Goal: Task Accomplishment & Management: Complete application form

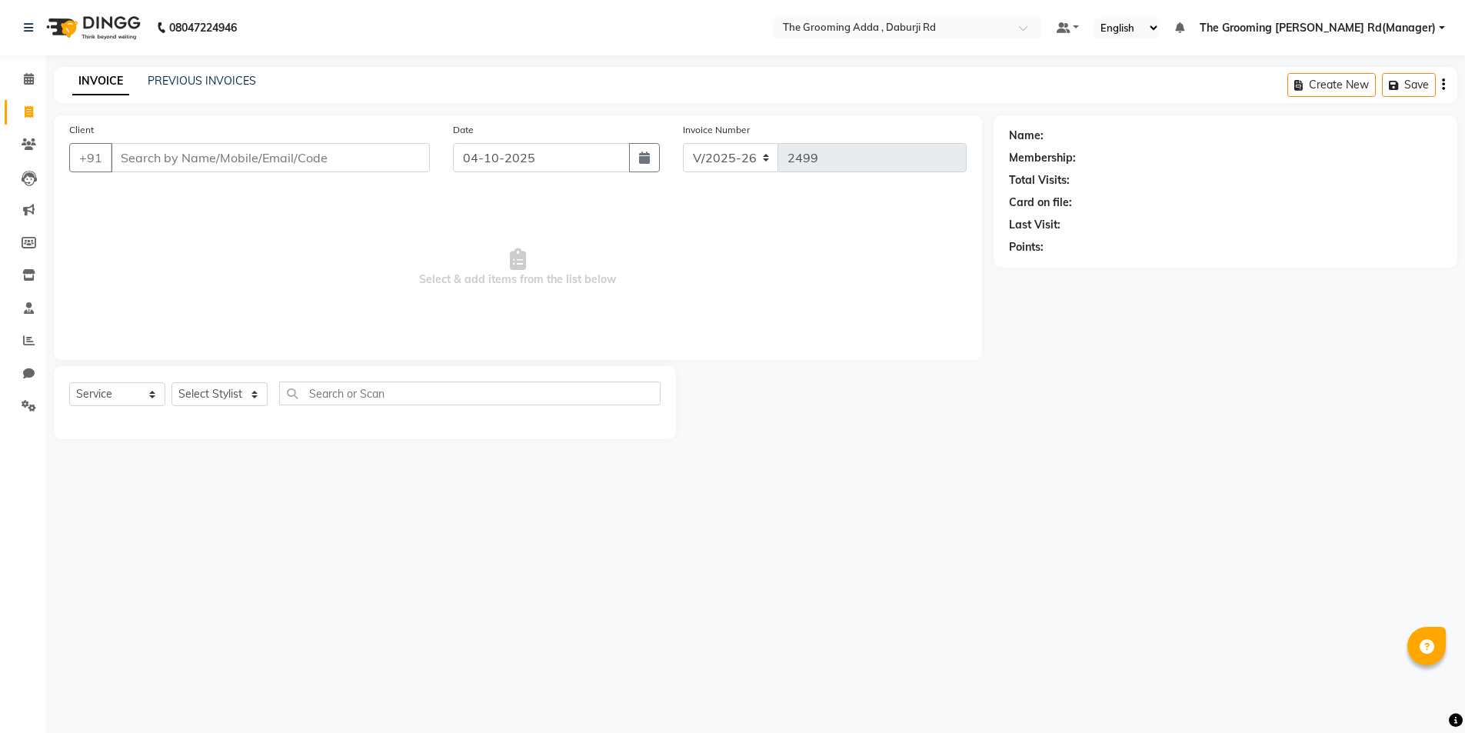
select select "8001"
select select "service"
click at [180, 165] on input "Client" at bounding box center [272, 157] width 322 height 29
type input "7355460019"
select select "1: Object"
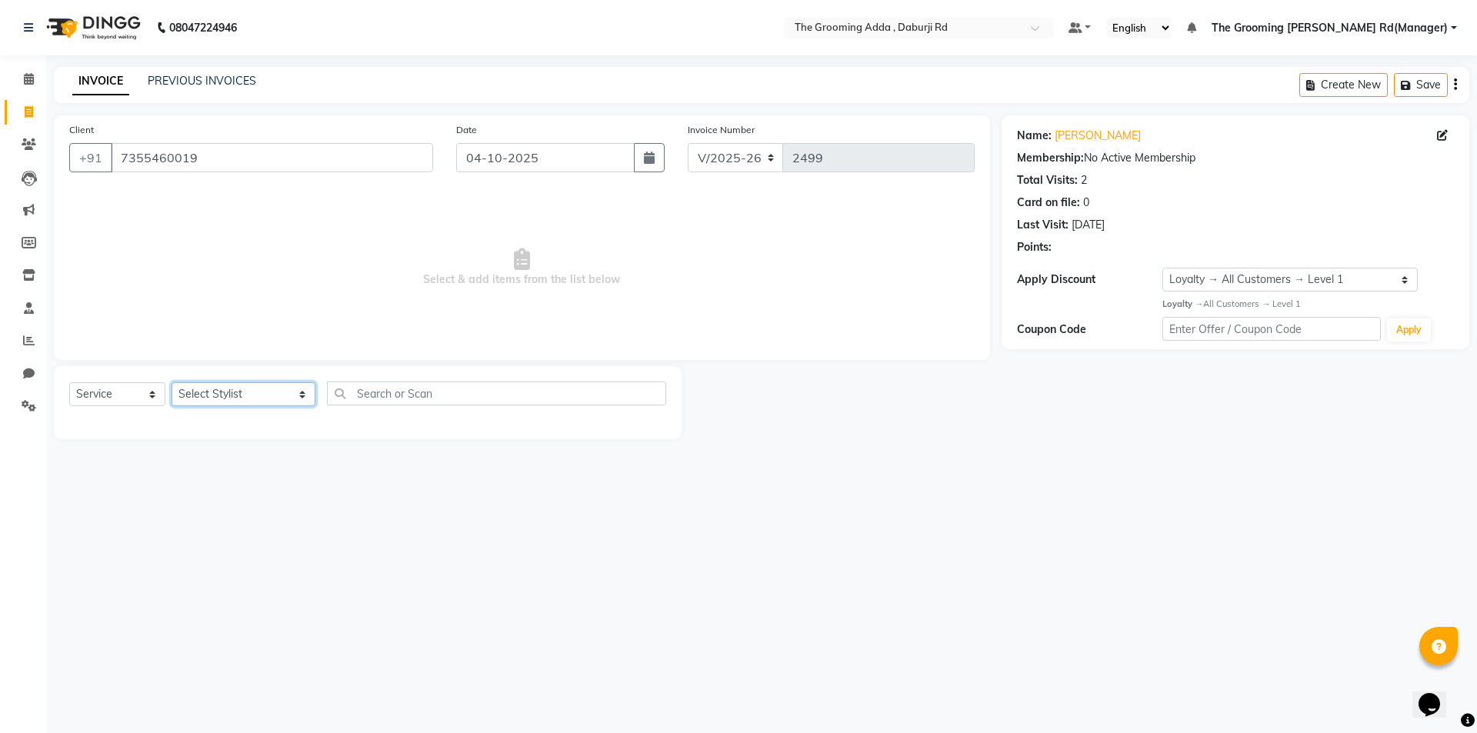
click at [256, 397] on select "Select Stylist [PERSON_NAME] [PERSON_NAME] [PERSON_NAME] [PERSON_NAME] [PERSON_…" at bounding box center [244, 394] width 144 height 24
select select "79344"
click at [172, 382] on select "Select Stylist [PERSON_NAME] [PERSON_NAME] [PERSON_NAME] [PERSON_NAME] [PERSON_…" at bounding box center [244, 394] width 144 height 24
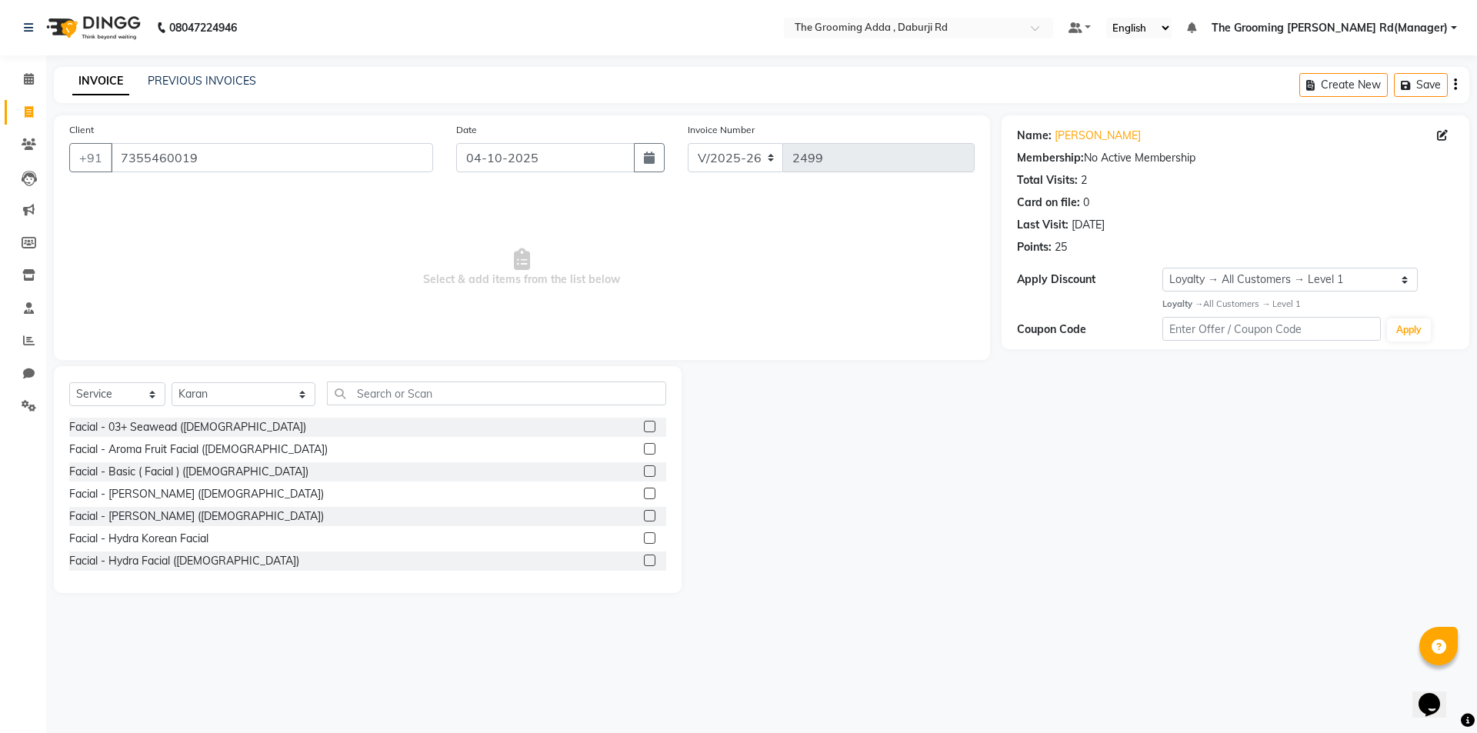
click at [365, 405] on div "Select Service Product Membership Package Voucher Prepaid Gift Card Select Styl…" at bounding box center [367, 399] width 597 height 36
click at [368, 396] on input "text" at bounding box center [496, 393] width 339 height 24
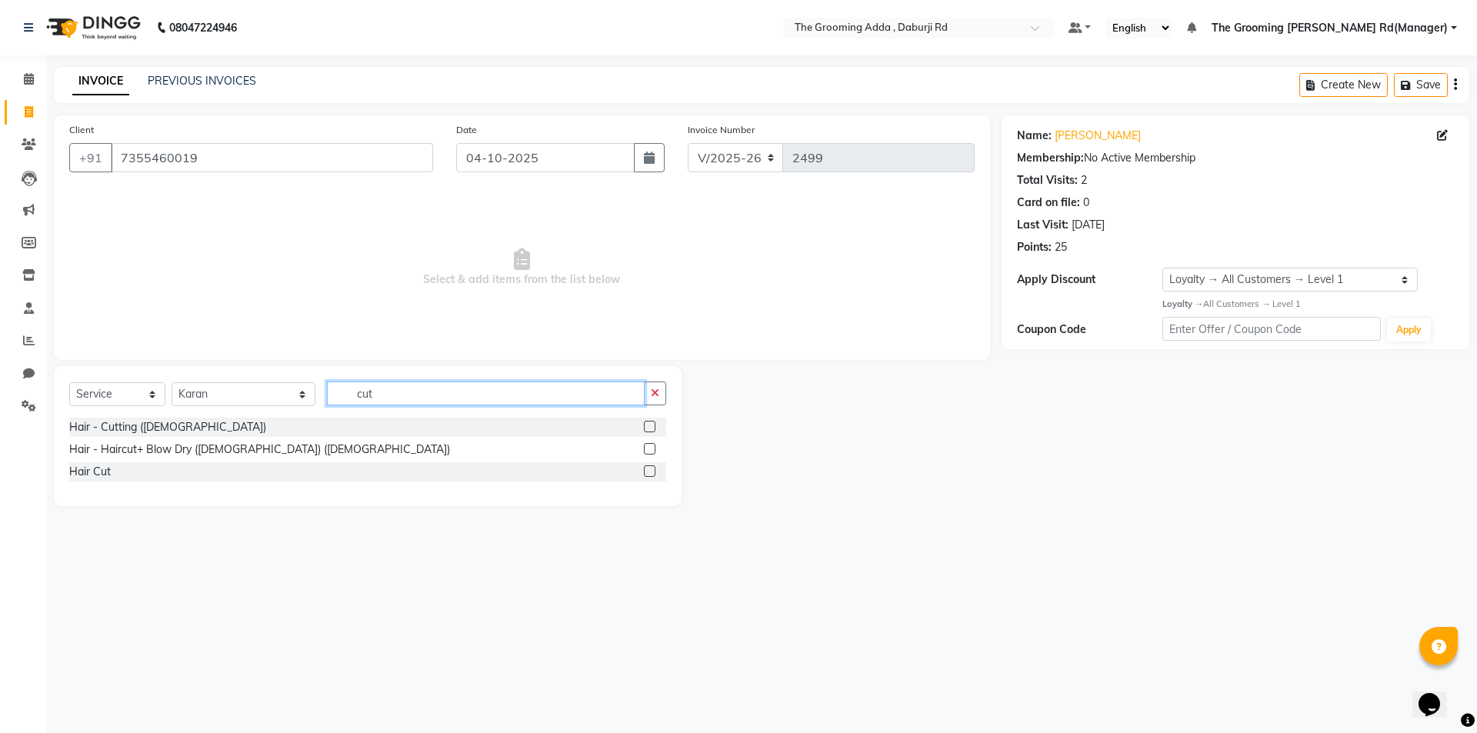
type input "cut"
click at [651, 428] on label at bounding box center [650, 427] width 12 height 12
click at [651, 428] on input "checkbox" at bounding box center [649, 427] width 10 height 10
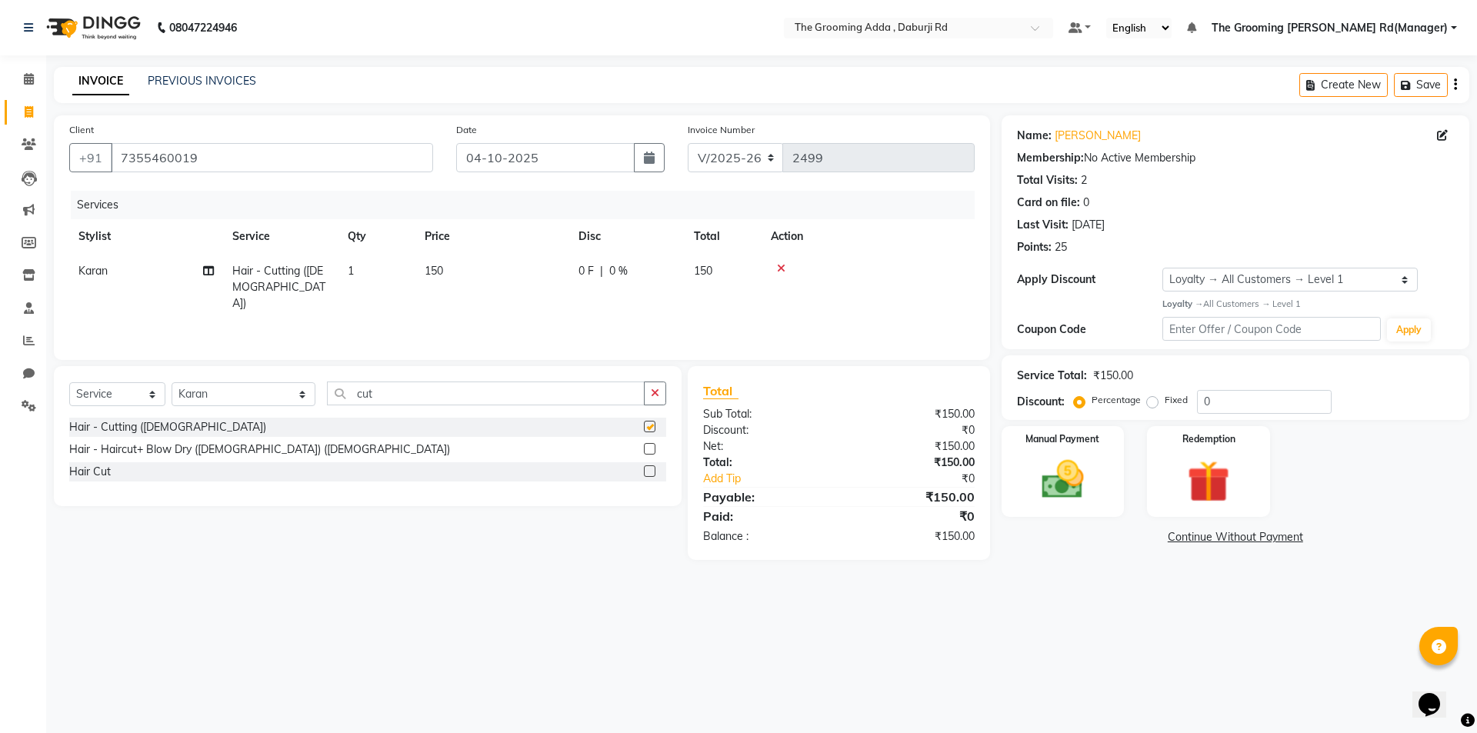
checkbox input "false"
drag, startPoint x: 491, startPoint y: 387, endPoint x: 333, endPoint y: 397, distance: 158.8
click at [333, 397] on input "cut" at bounding box center [486, 393] width 318 height 24
type input "be"
click at [648, 425] on label at bounding box center [650, 427] width 12 height 12
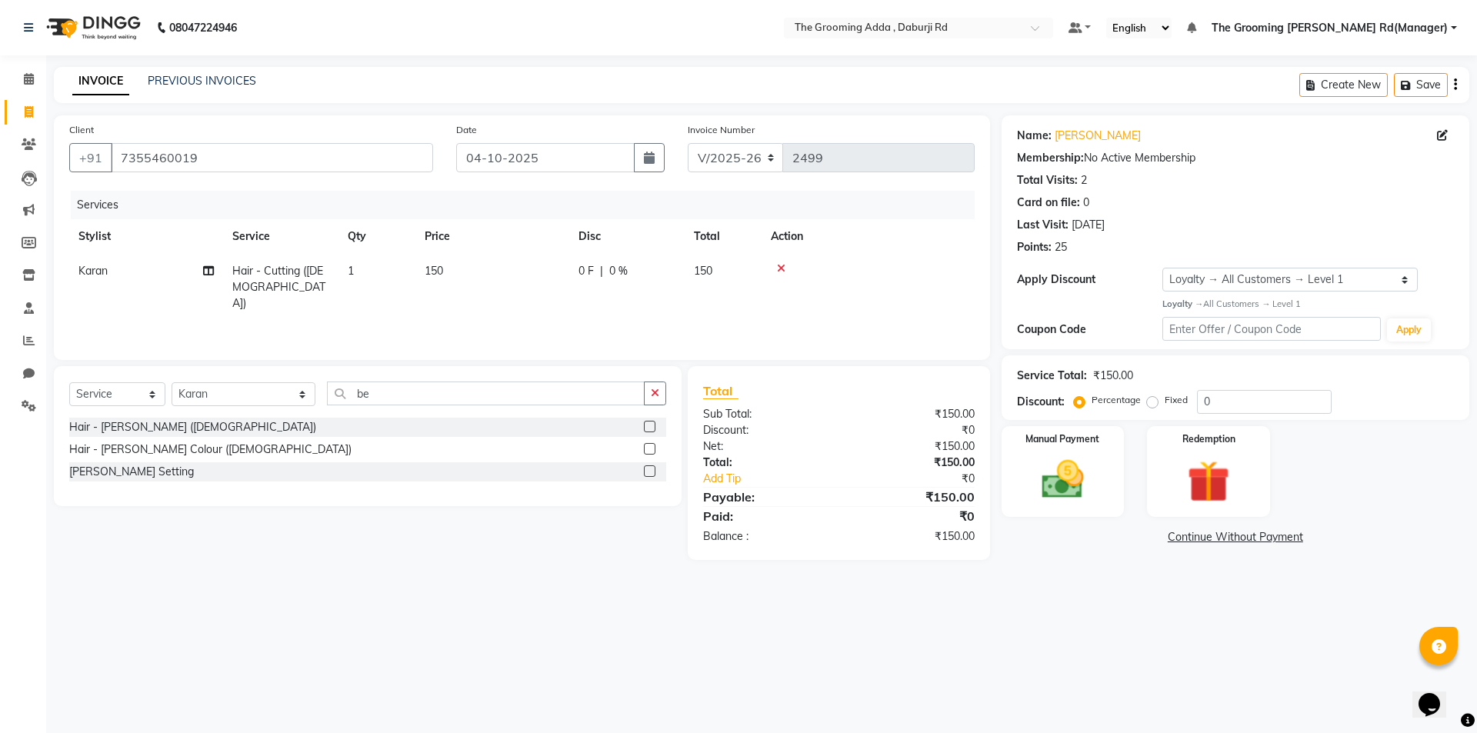
click at [648, 425] on input "checkbox" at bounding box center [649, 427] width 10 height 10
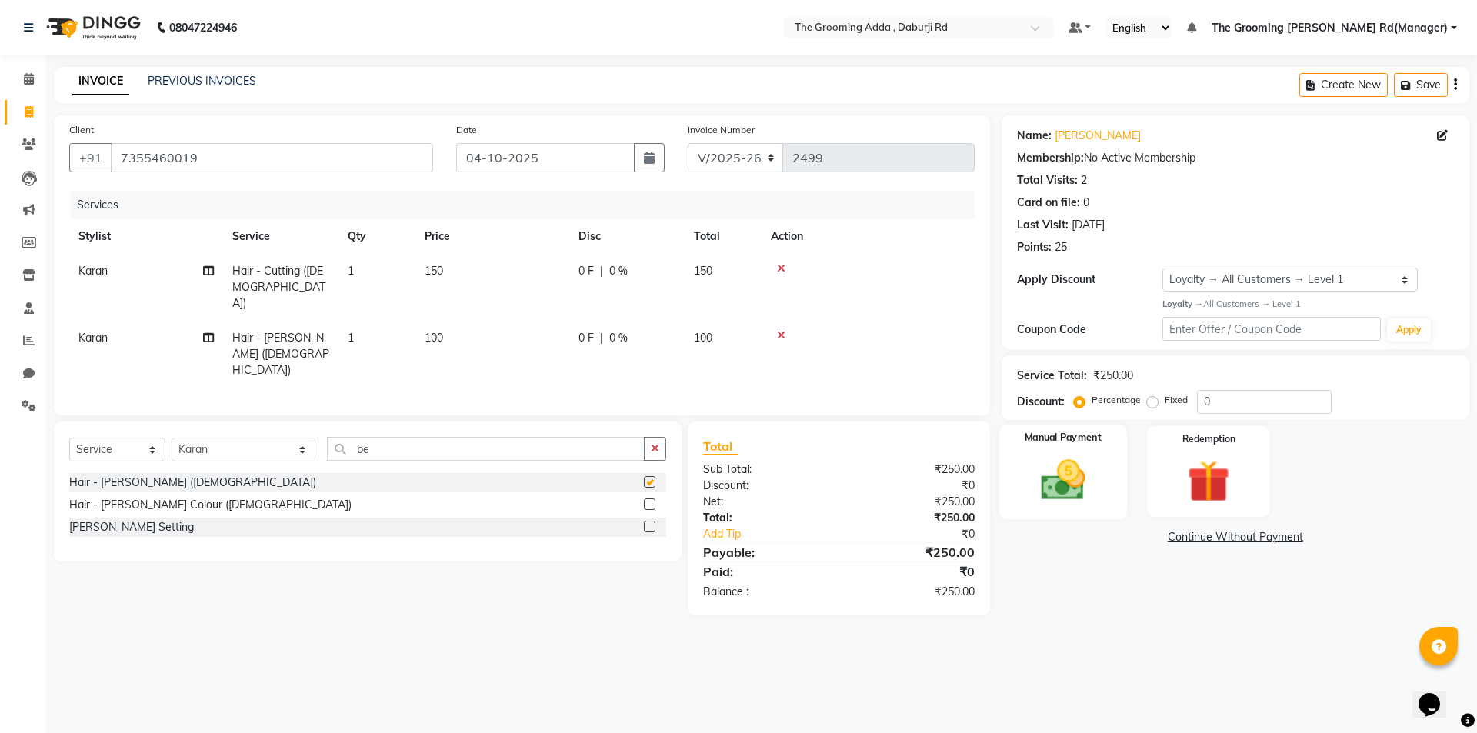
checkbox input "false"
click at [1020, 461] on div "Manual Payment" at bounding box center [1062, 471] width 128 height 95
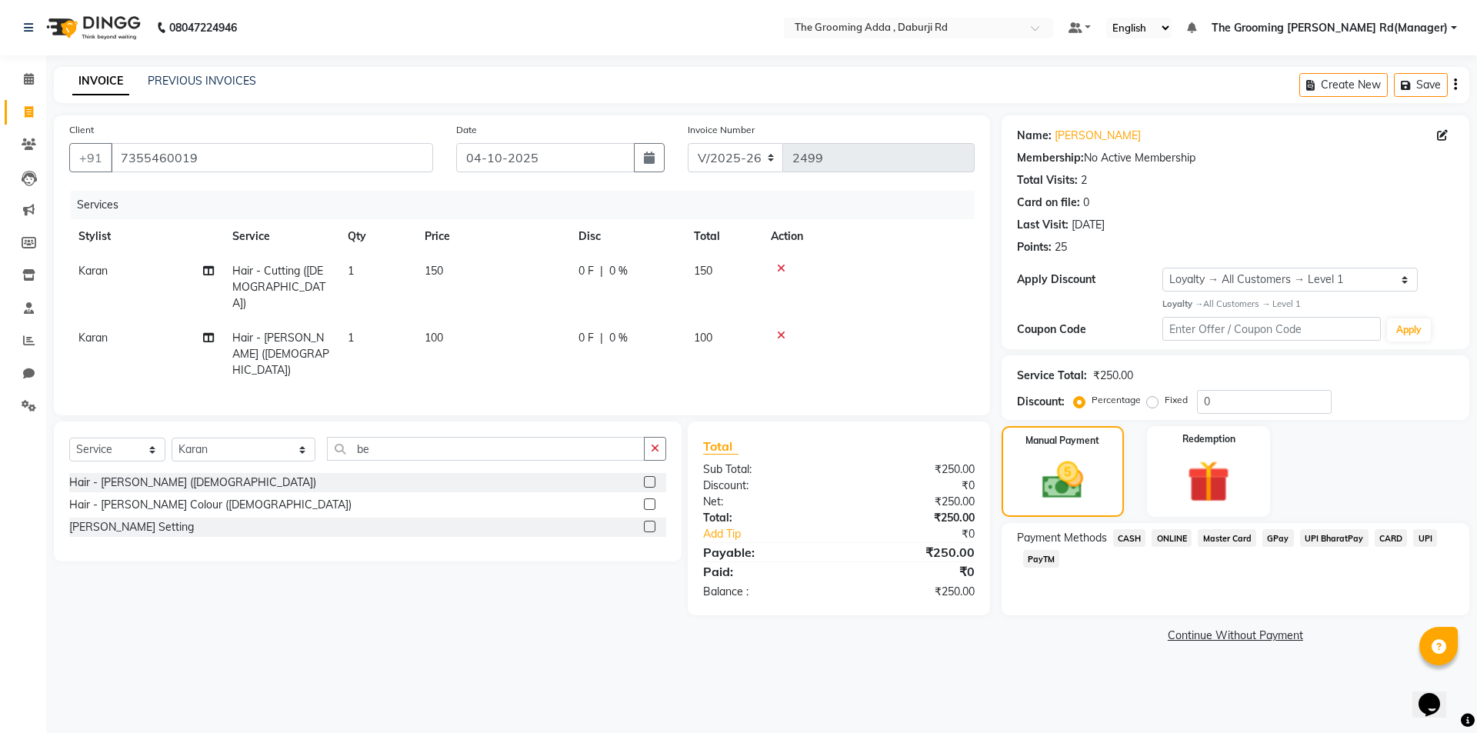
click at [1124, 539] on span "CASH" at bounding box center [1129, 538] width 33 height 18
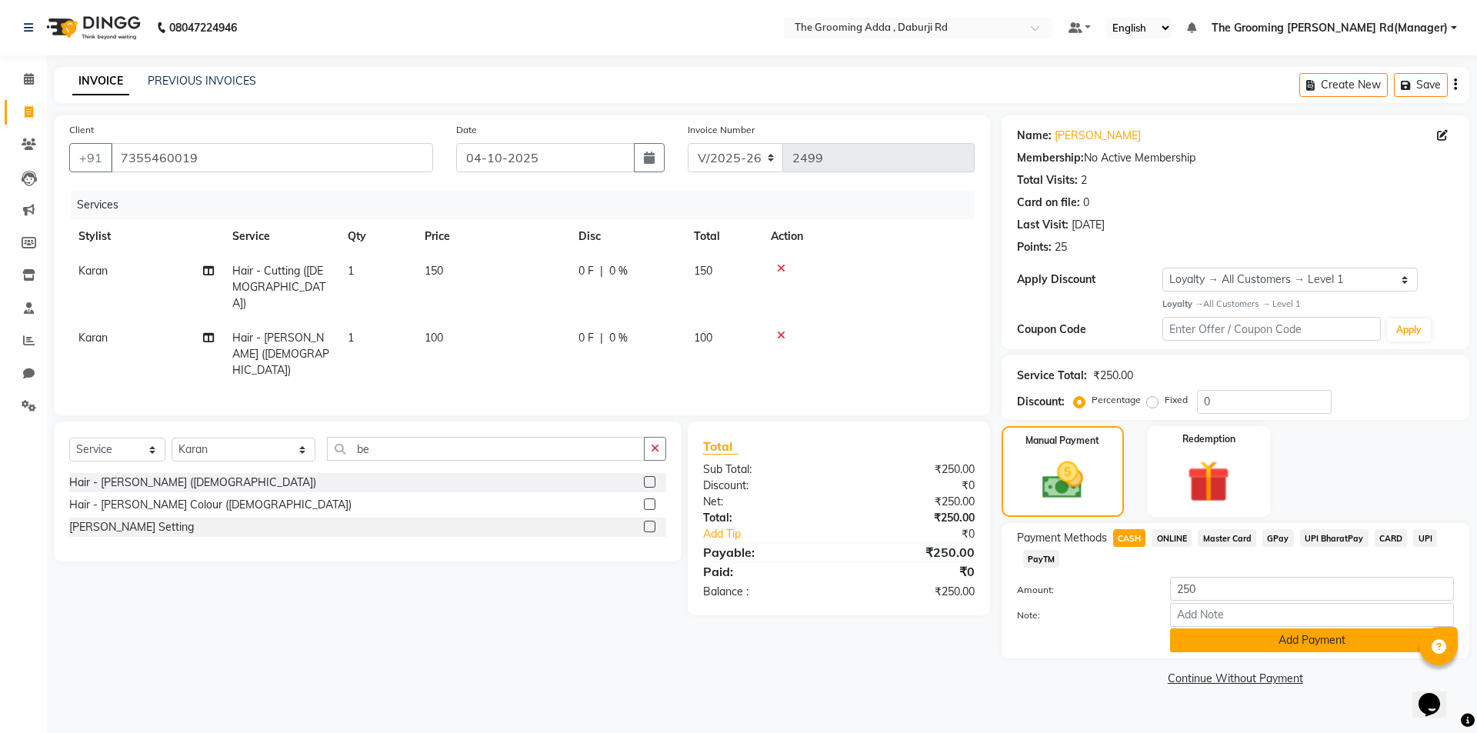
click at [1186, 642] on button "Add Payment" at bounding box center [1312, 640] width 284 height 24
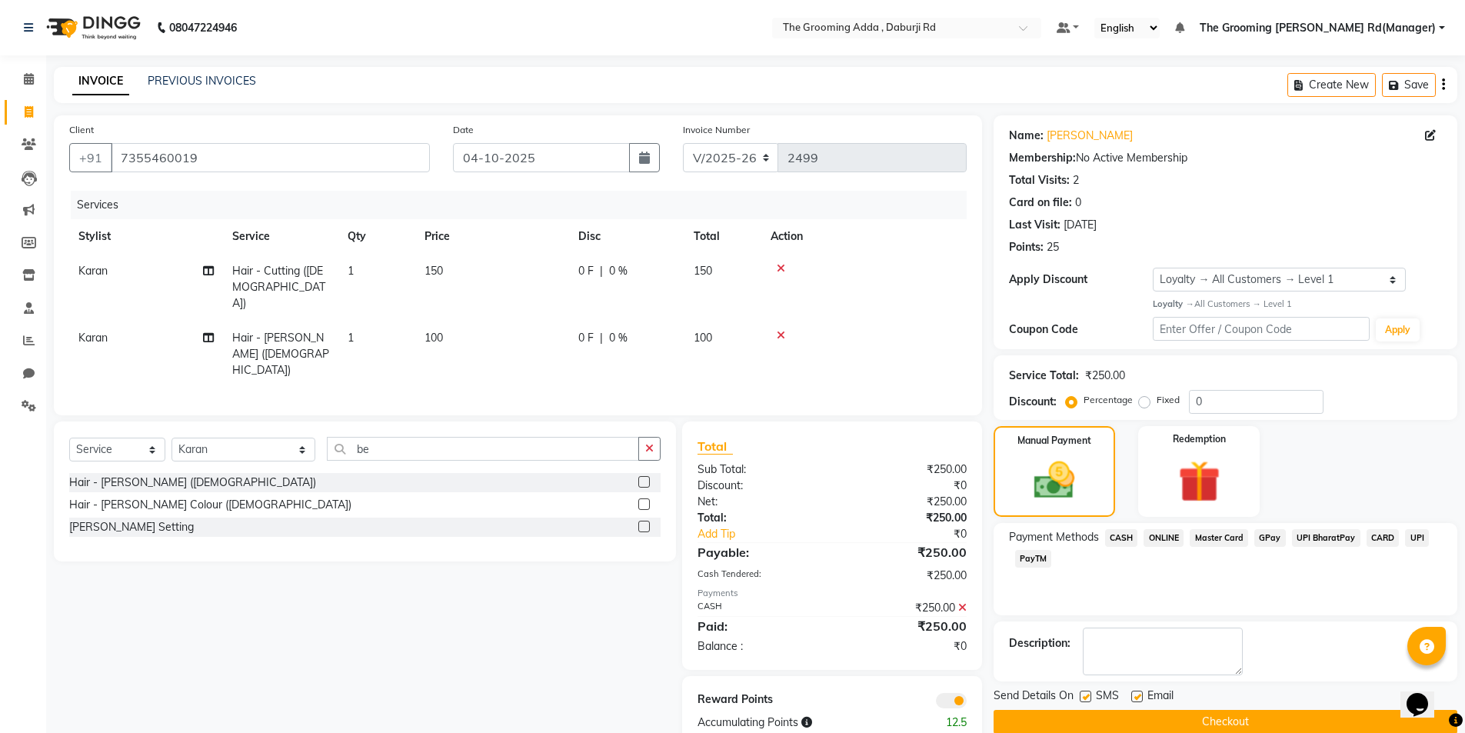
click at [1138, 695] on label at bounding box center [1137, 697] width 12 height 12
click at [1138, 695] on input "checkbox" at bounding box center [1136, 697] width 10 height 10
checkbox input "false"
drag, startPoint x: 1089, startPoint y: 697, endPoint x: 1088, endPoint y: 707, distance: 10.1
click at [1090, 697] on label at bounding box center [1086, 697] width 12 height 12
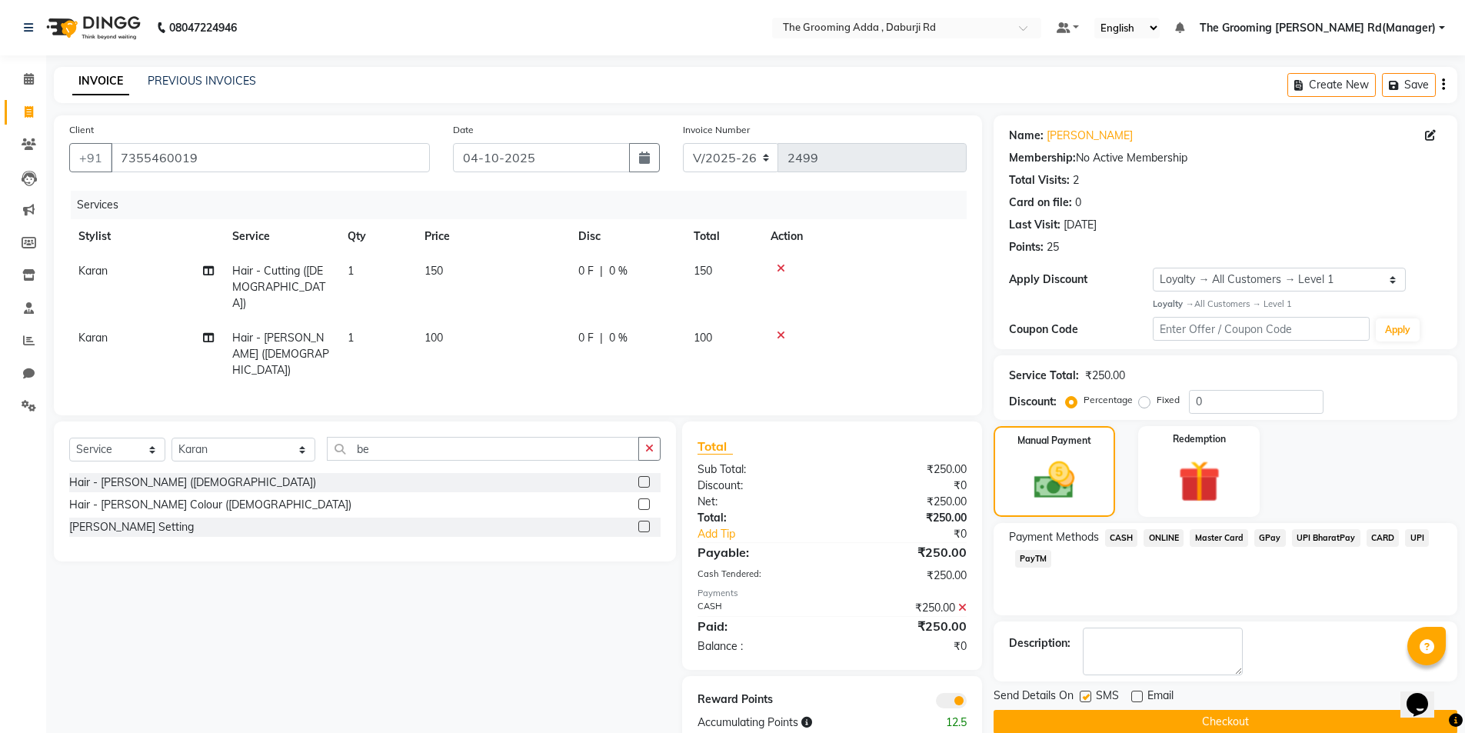
click at [1090, 697] on input "checkbox" at bounding box center [1085, 697] width 10 height 10
checkbox input "false"
click at [1081, 719] on button "Checkout" at bounding box center [1226, 722] width 464 height 24
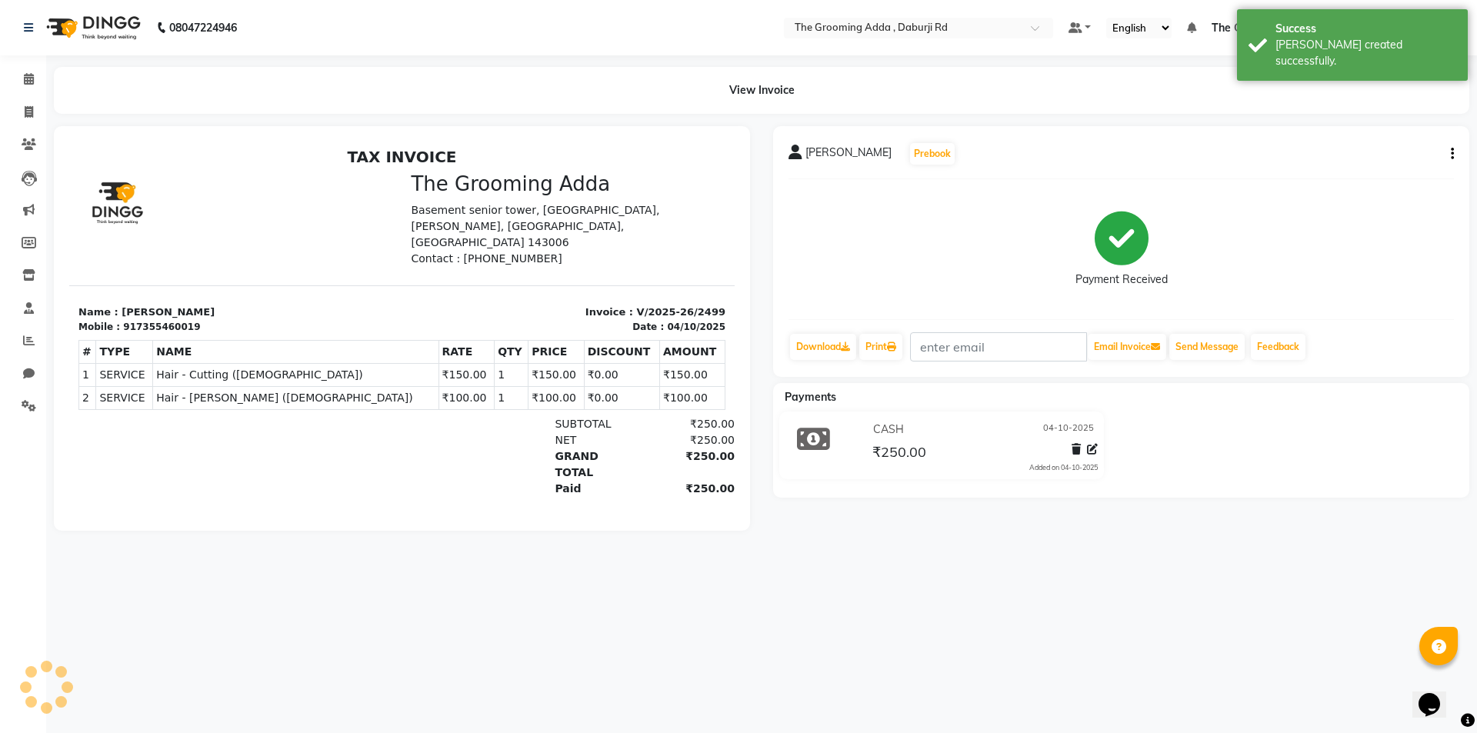
select select "service"
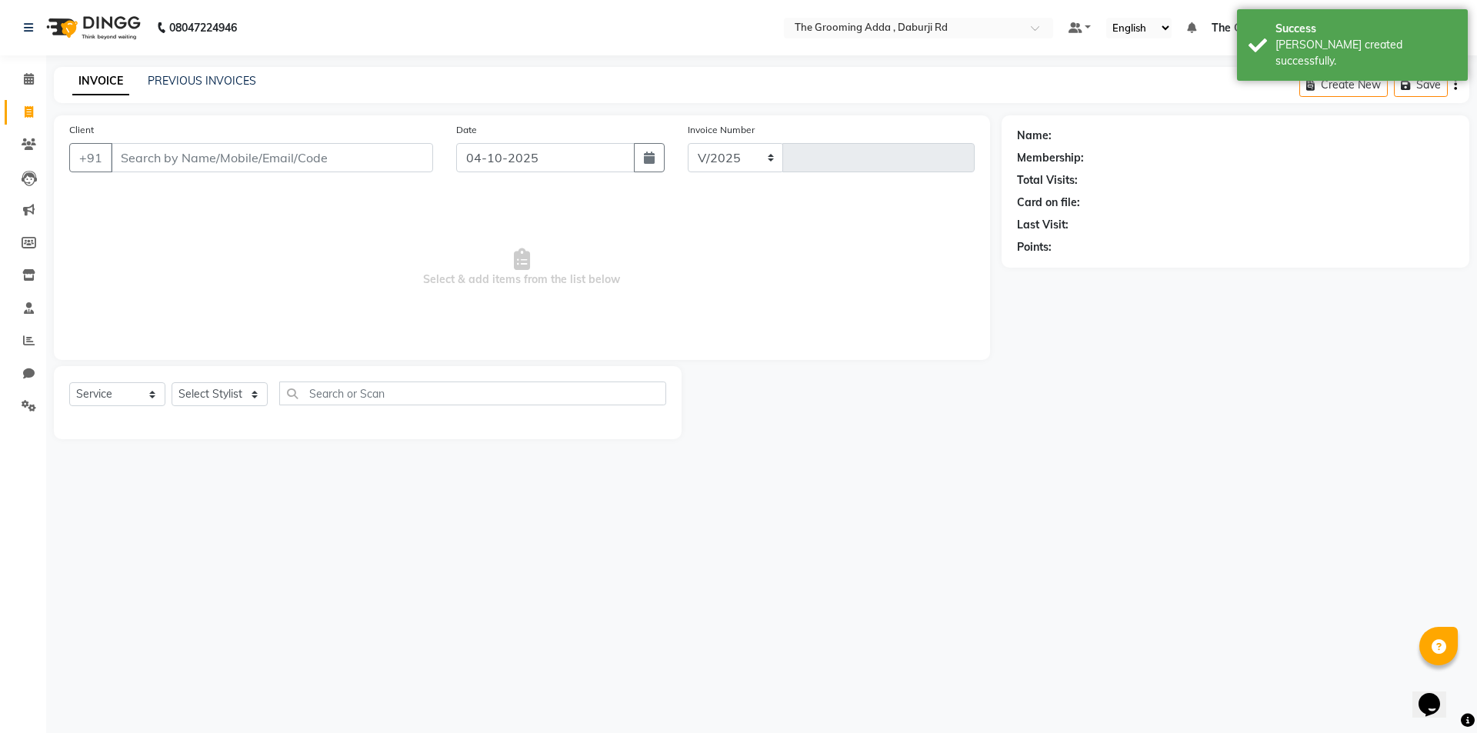
select select "8001"
type input "2500"
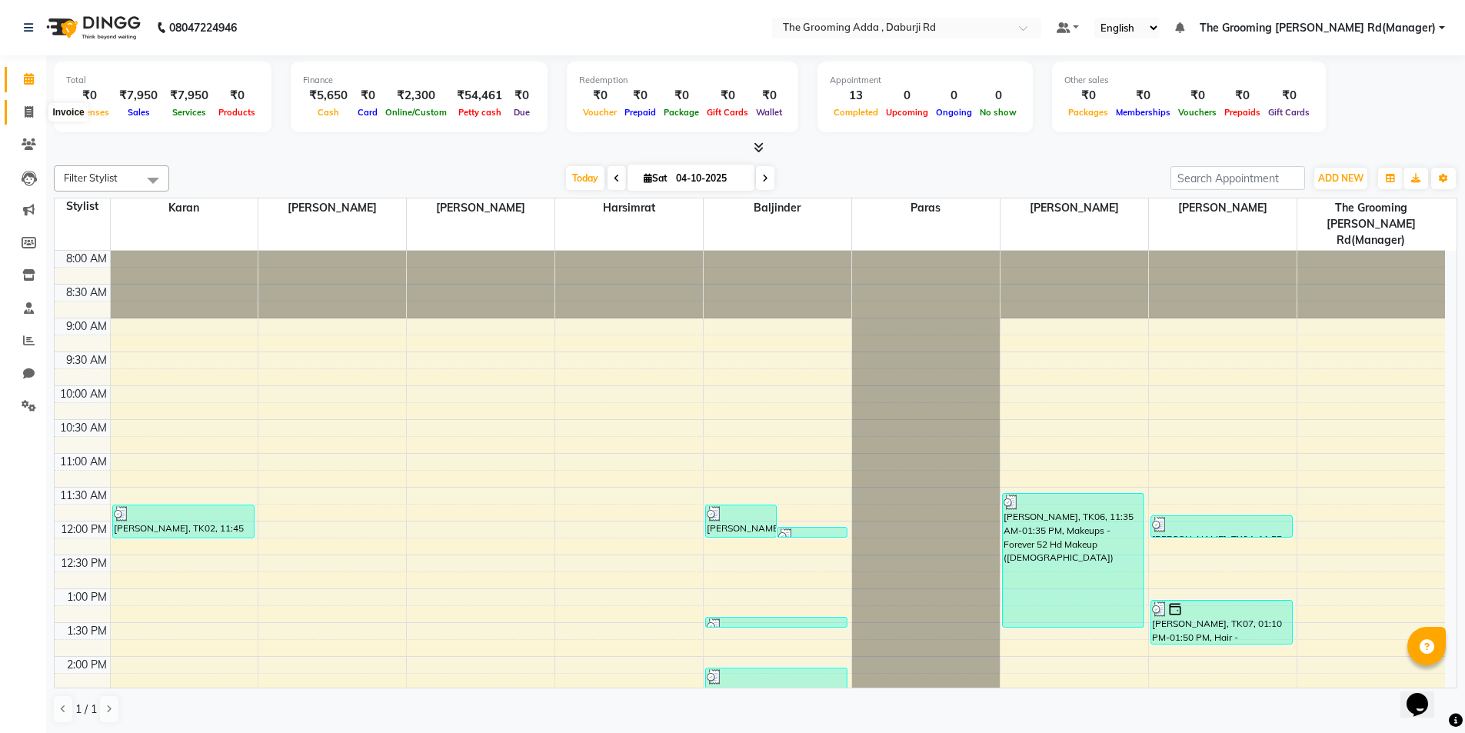
click at [28, 111] on icon at bounding box center [29, 112] width 8 height 12
select select "service"
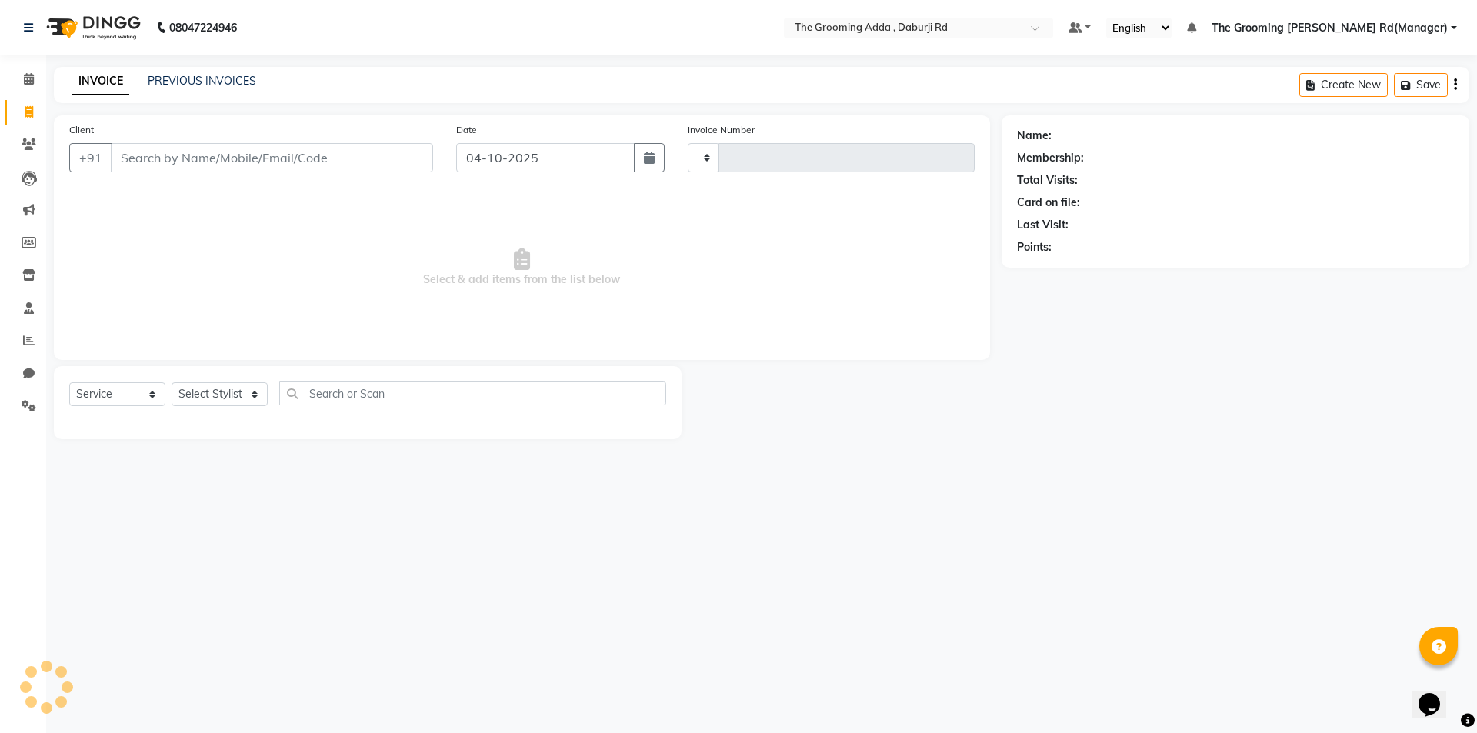
type input "2500"
select select "8001"
click at [132, 164] on input "Client" at bounding box center [272, 157] width 322 height 29
type input "9501568275"
select select "1: Object"
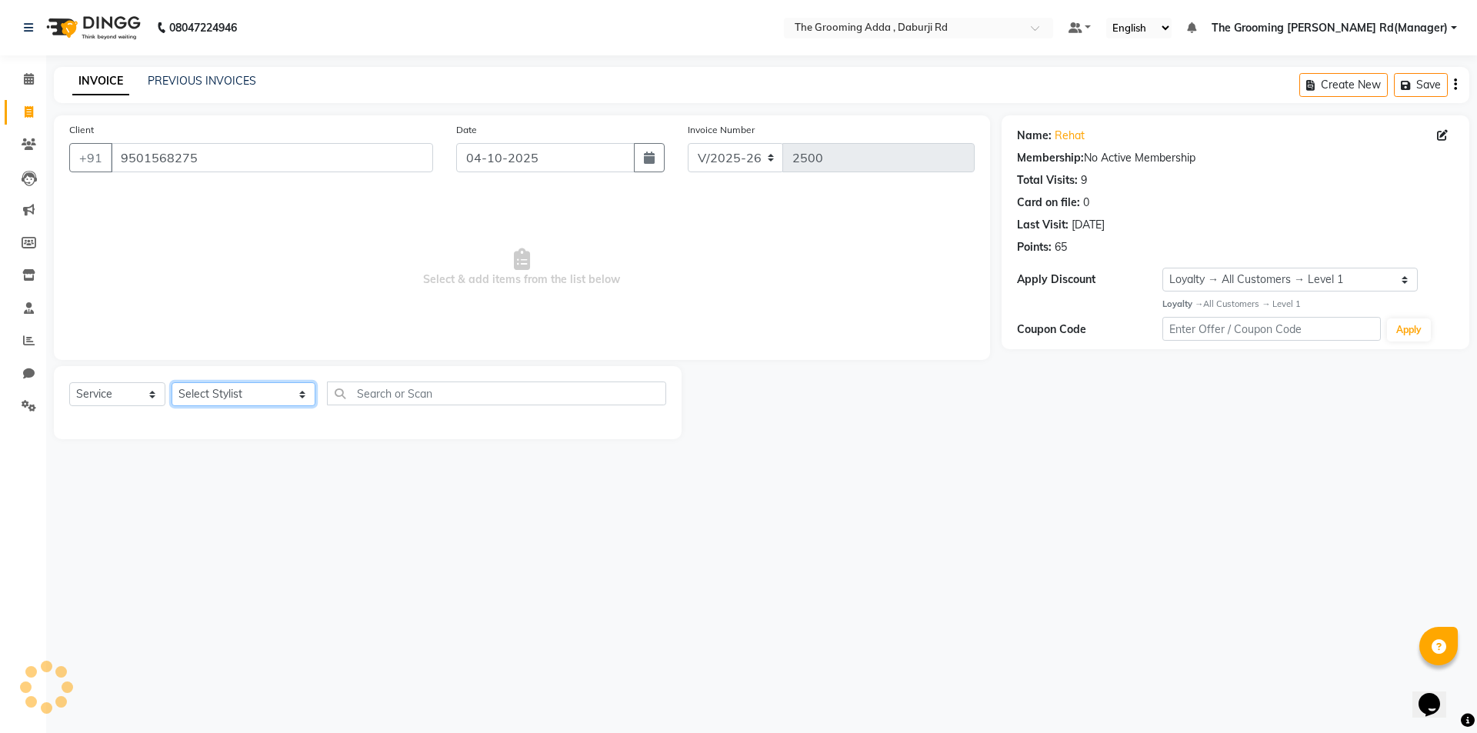
click at [255, 386] on select "Select Stylist [PERSON_NAME] [PERSON_NAME] [PERSON_NAME] [PERSON_NAME] [PERSON_…" at bounding box center [244, 394] width 144 height 24
select select "79350"
click at [172, 382] on select "Select Stylist [PERSON_NAME] [PERSON_NAME] [PERSON_NAME] [PERSON_NAME] [PERSON_…" at bounding box center [244, 394] width 144 height 24
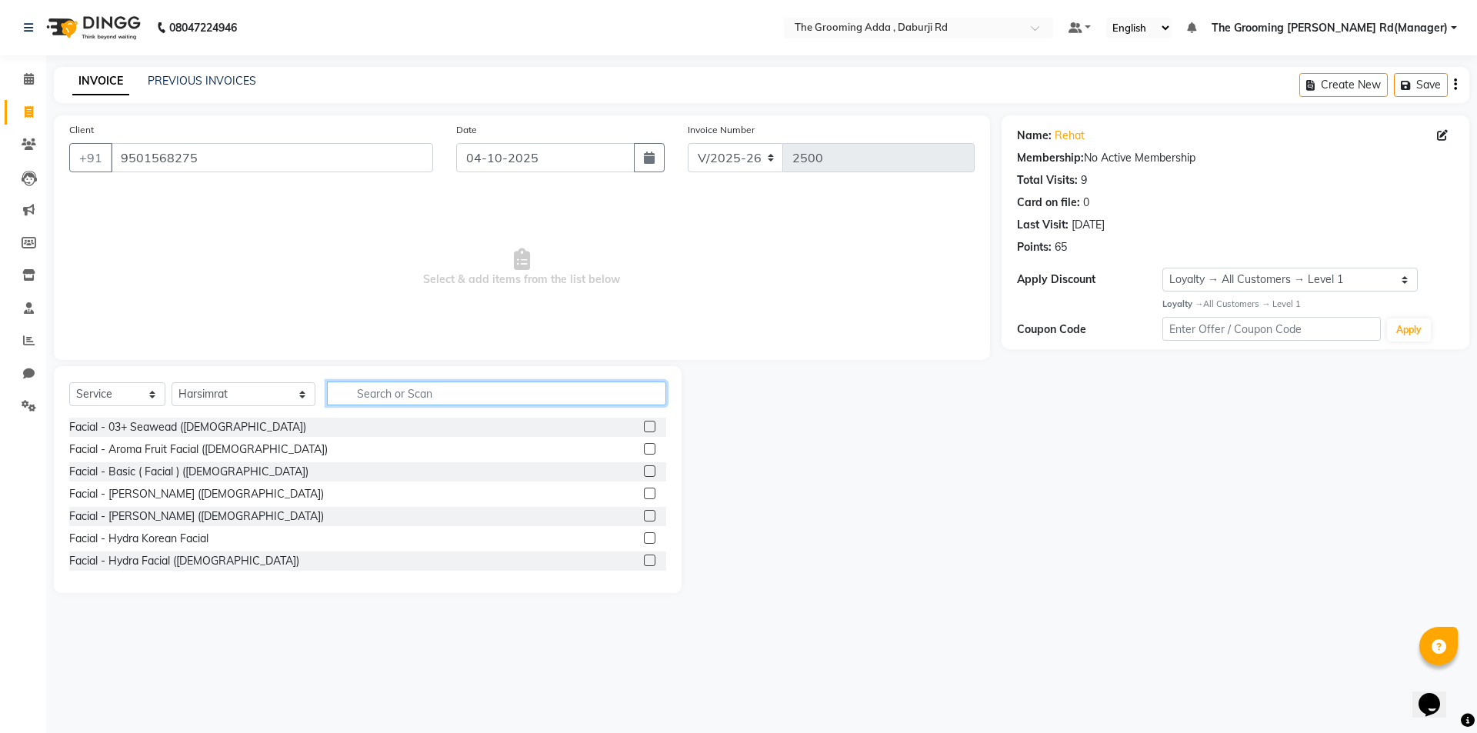
click at [368, 392] on input "text" at bounding box center [496, 393] width 339 height 24
type input "thread"
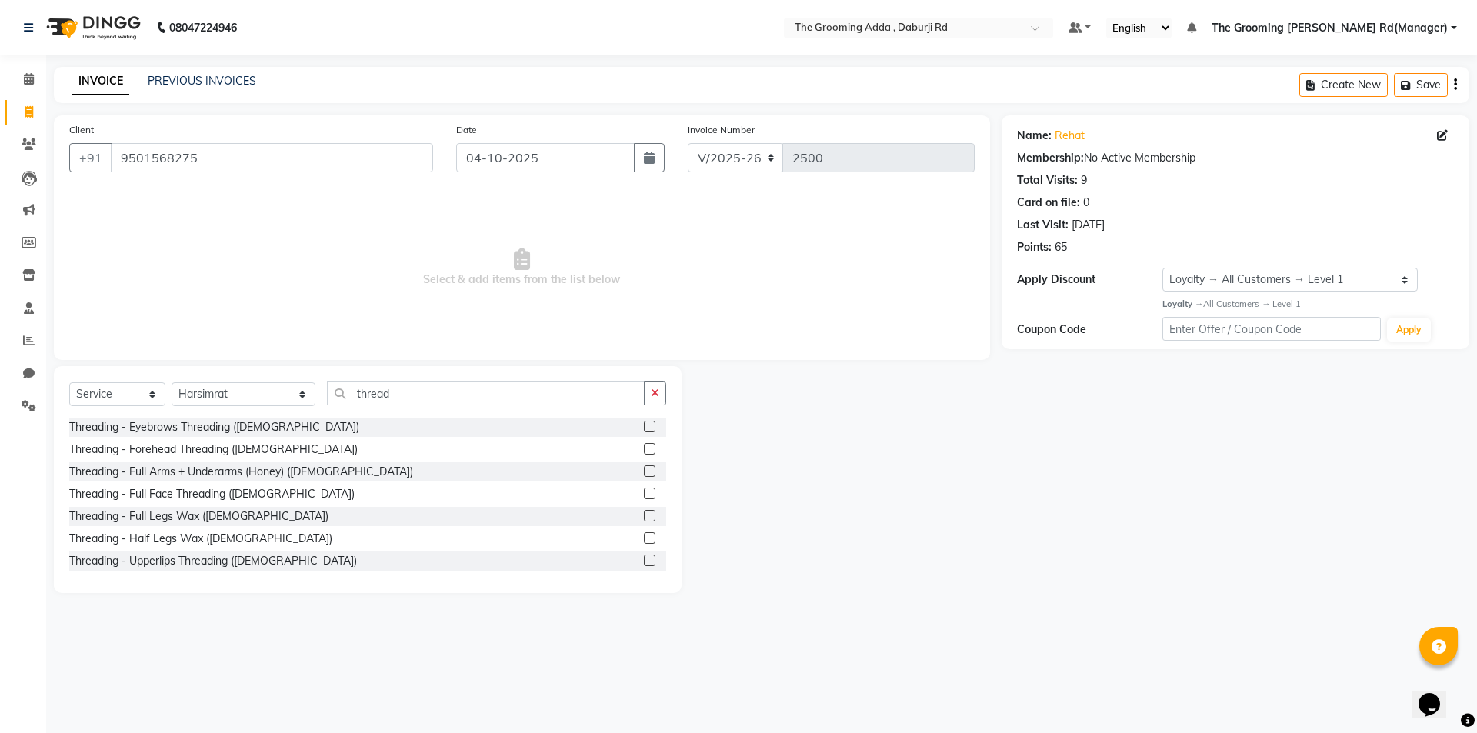
click at [644, 492] on label at bounding box center [650, 494] width 12 height 12
click at [644, 492] on input "checkbox" at bounding box center [649, 494] width 10 height 10
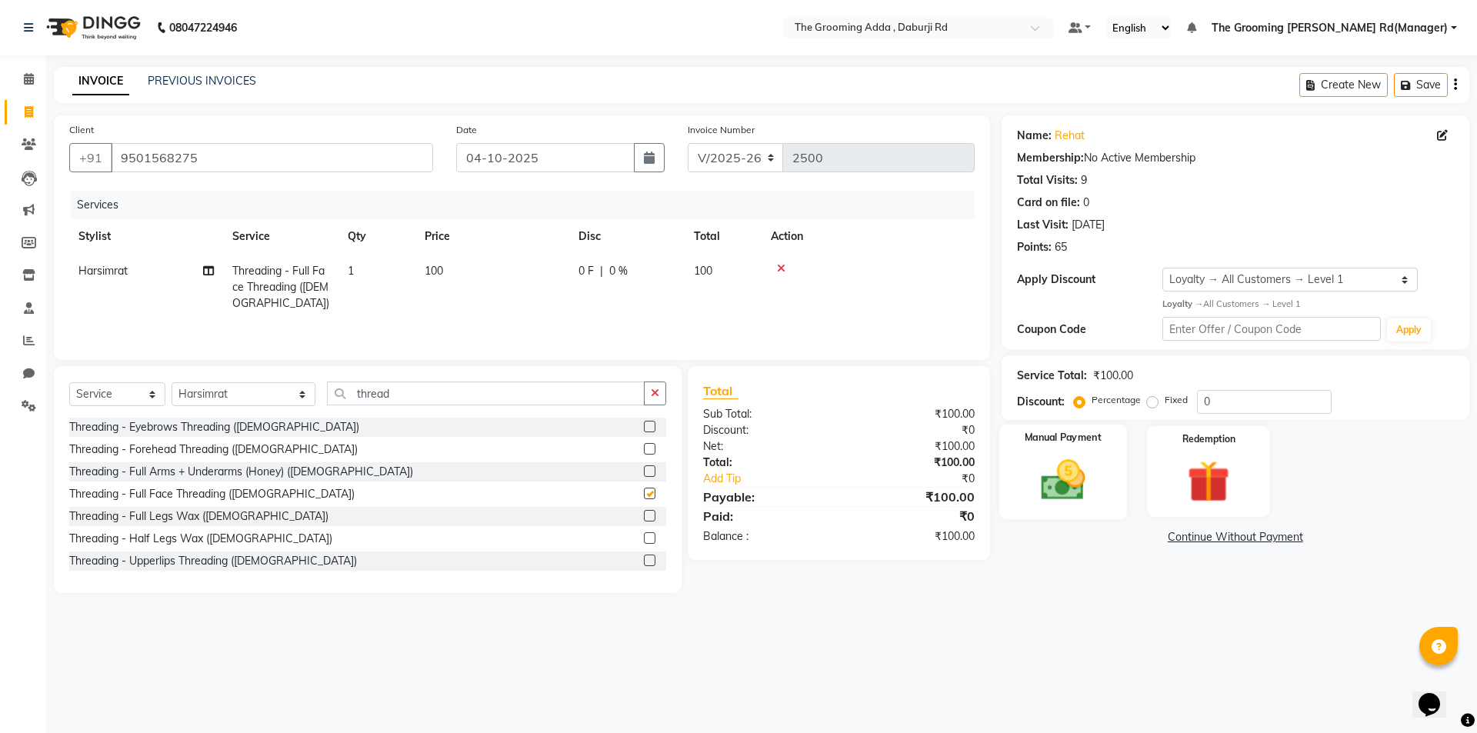
checkbox input "false"
click at [1066, 478] on img at bounding box center [1063, 480] width 72 height 51
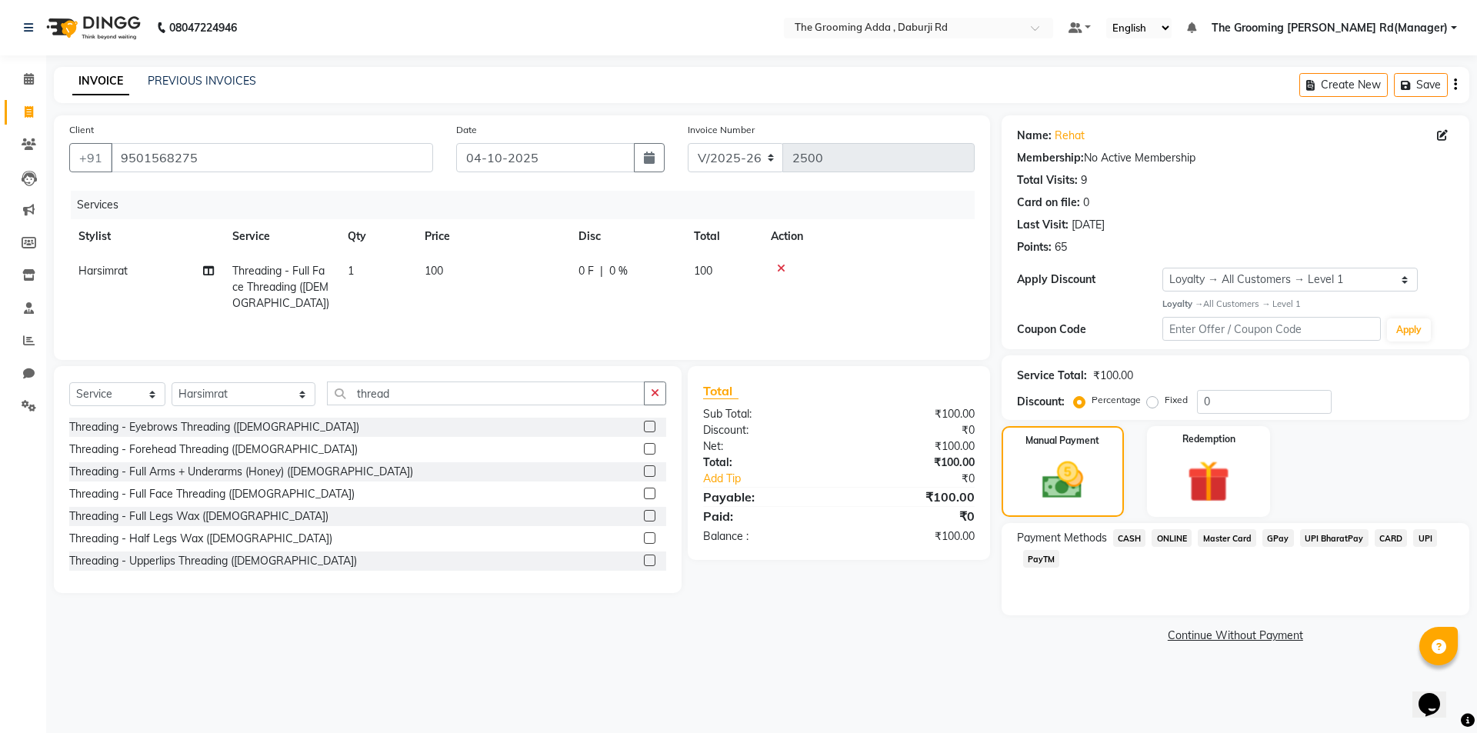
click at [1172, 538] on span "ONLINE" at bounding box center [1171, 538] width 40 height 18
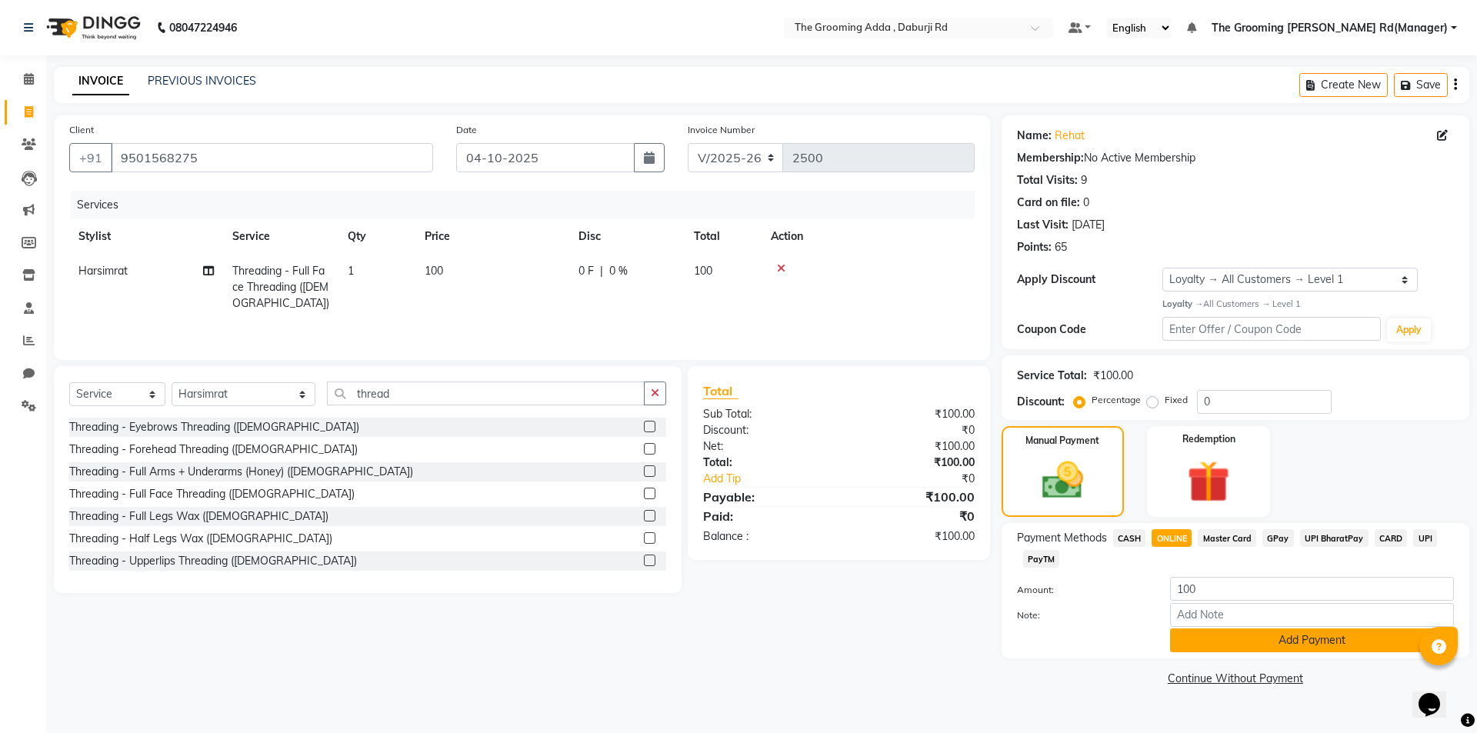
click at [1198, 639] on button "Add Payment" at bounding box center [1312, 640] width 284 height 24
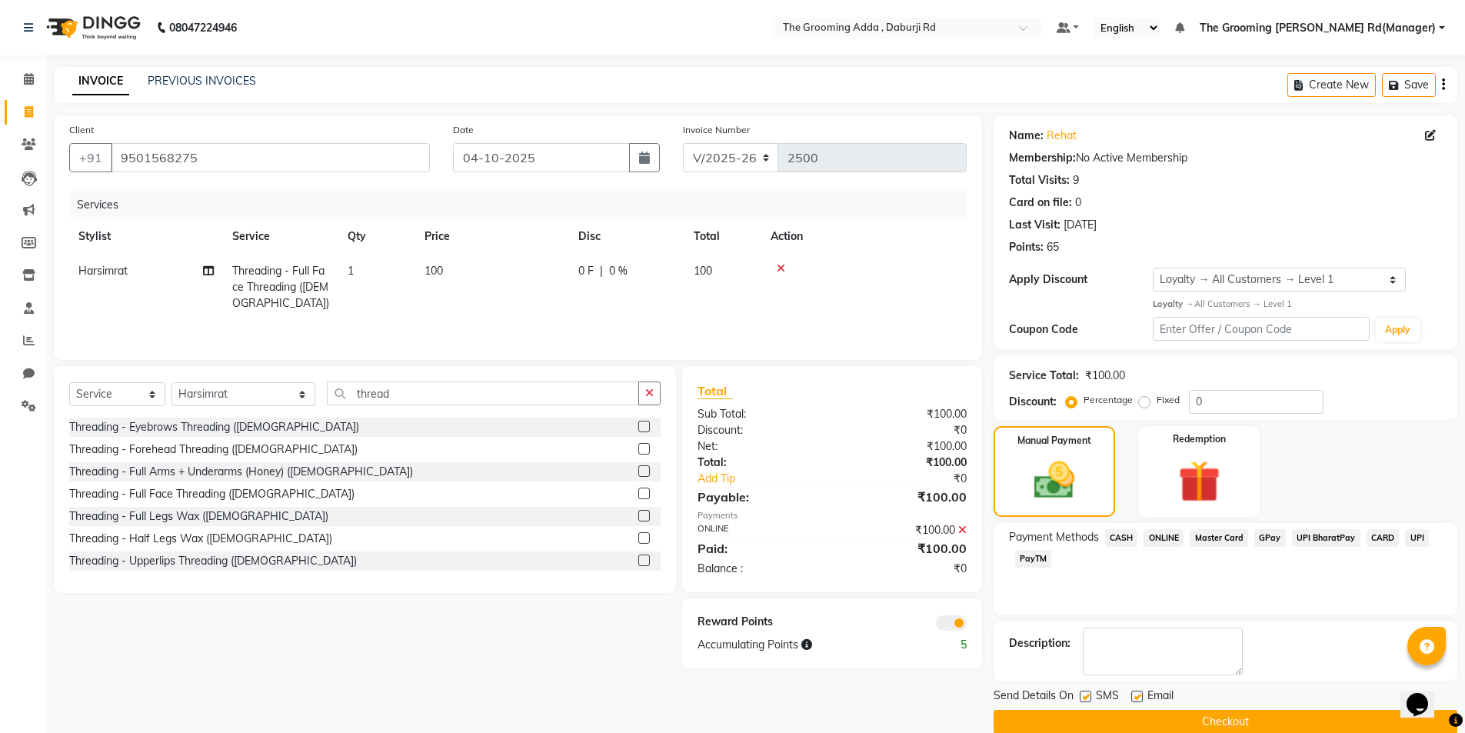
click at [1139, 694] on label at bounding box center [1137, 697] width 12 height 12
click at [1139, 694] on input "checkbox" at bounding box center [1136, 697] width 10 height 10
checkbox input "false"
click at [1088, 699] on label at bounding box center [1086, 697] width 12 height 12
click at [1088, 699] on input "checkbox" at bounding box center [1085, 697] width 10 height 10
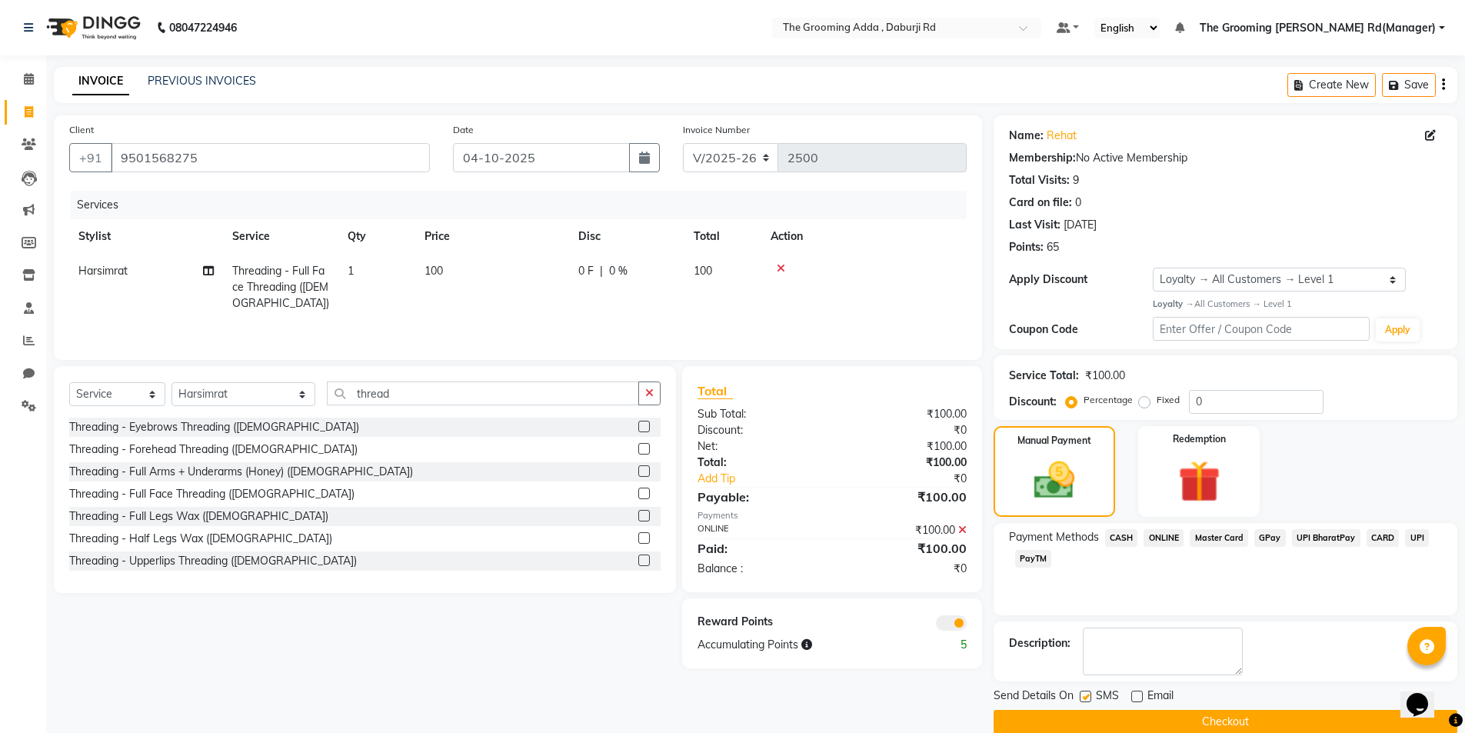
checkbox input "false"
click at [1079, 718] on button "Checkout" at bounding box center [1226, 722] width 464 height 24
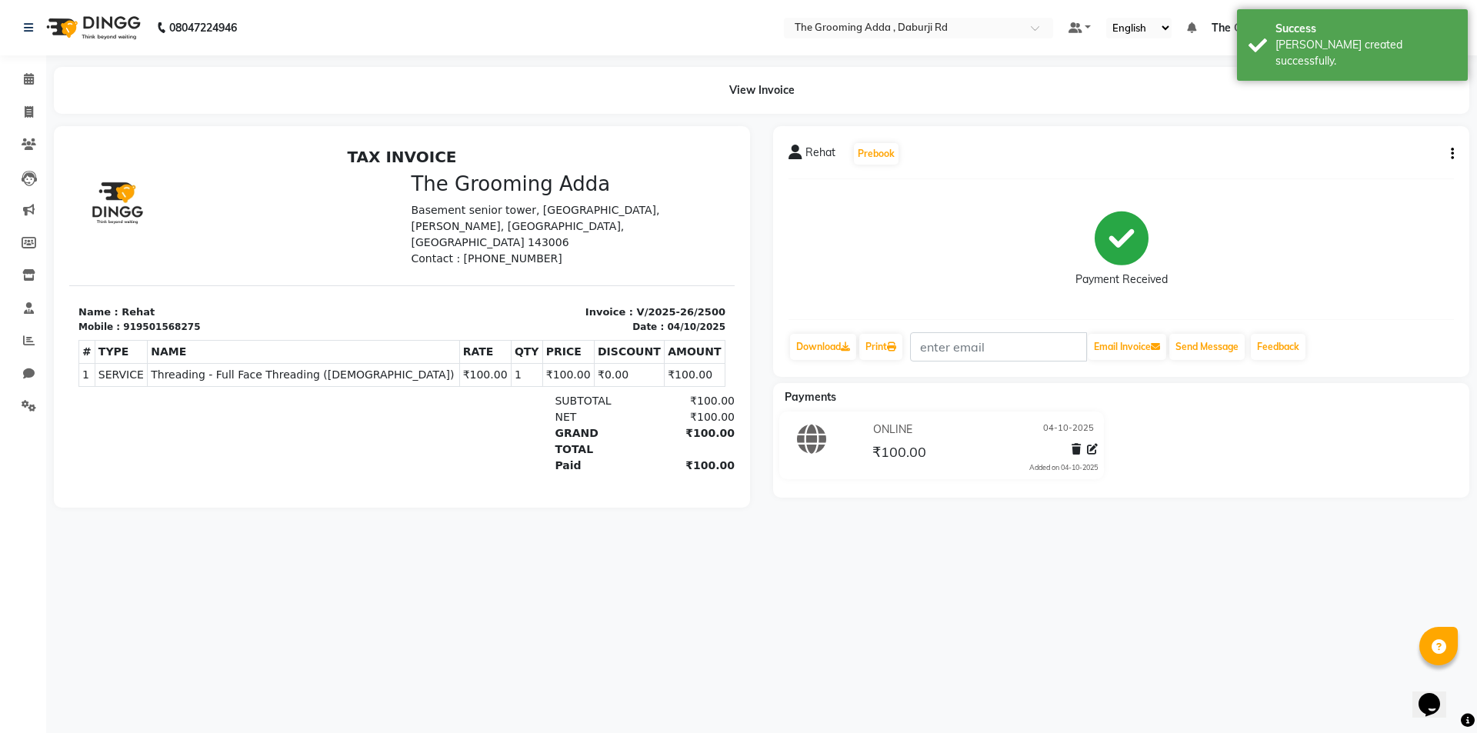
select select "service"
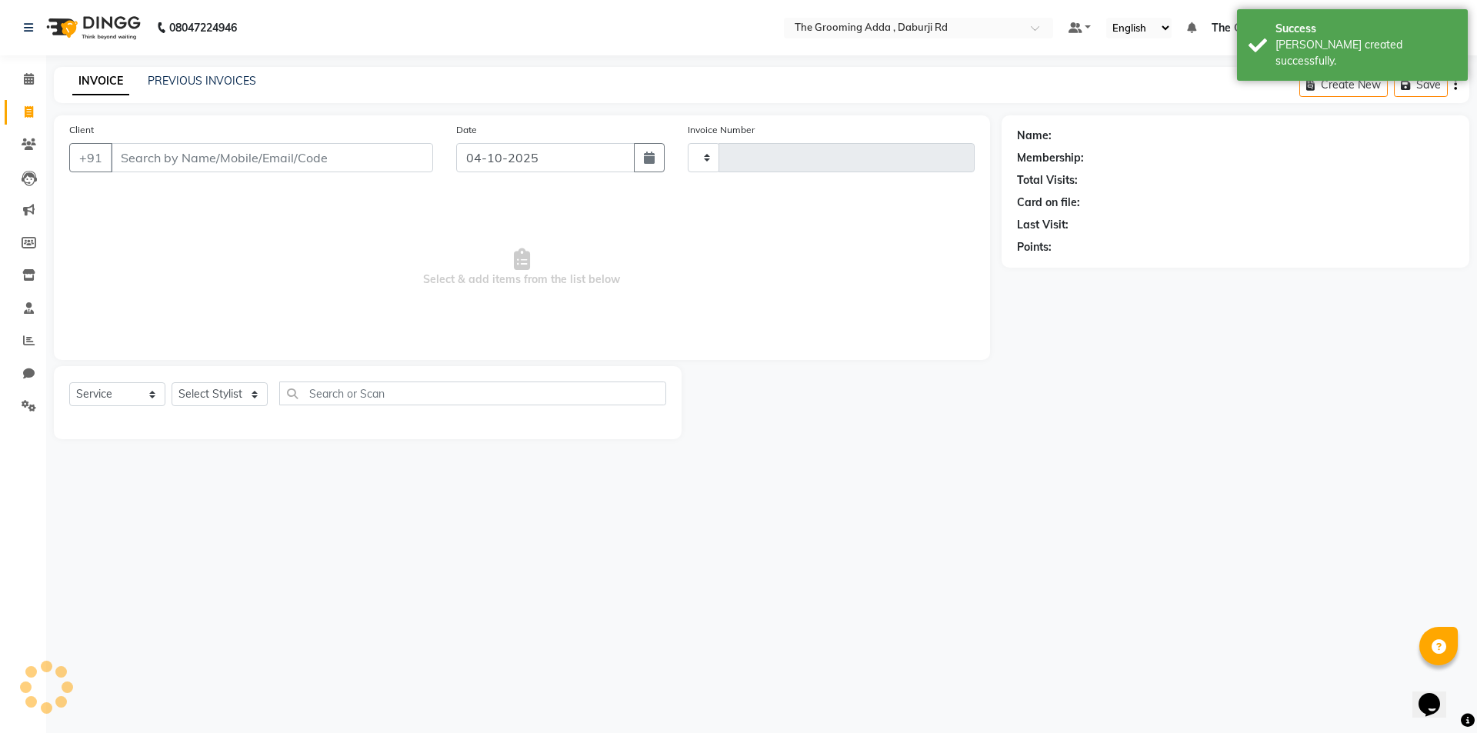
type input "2501"
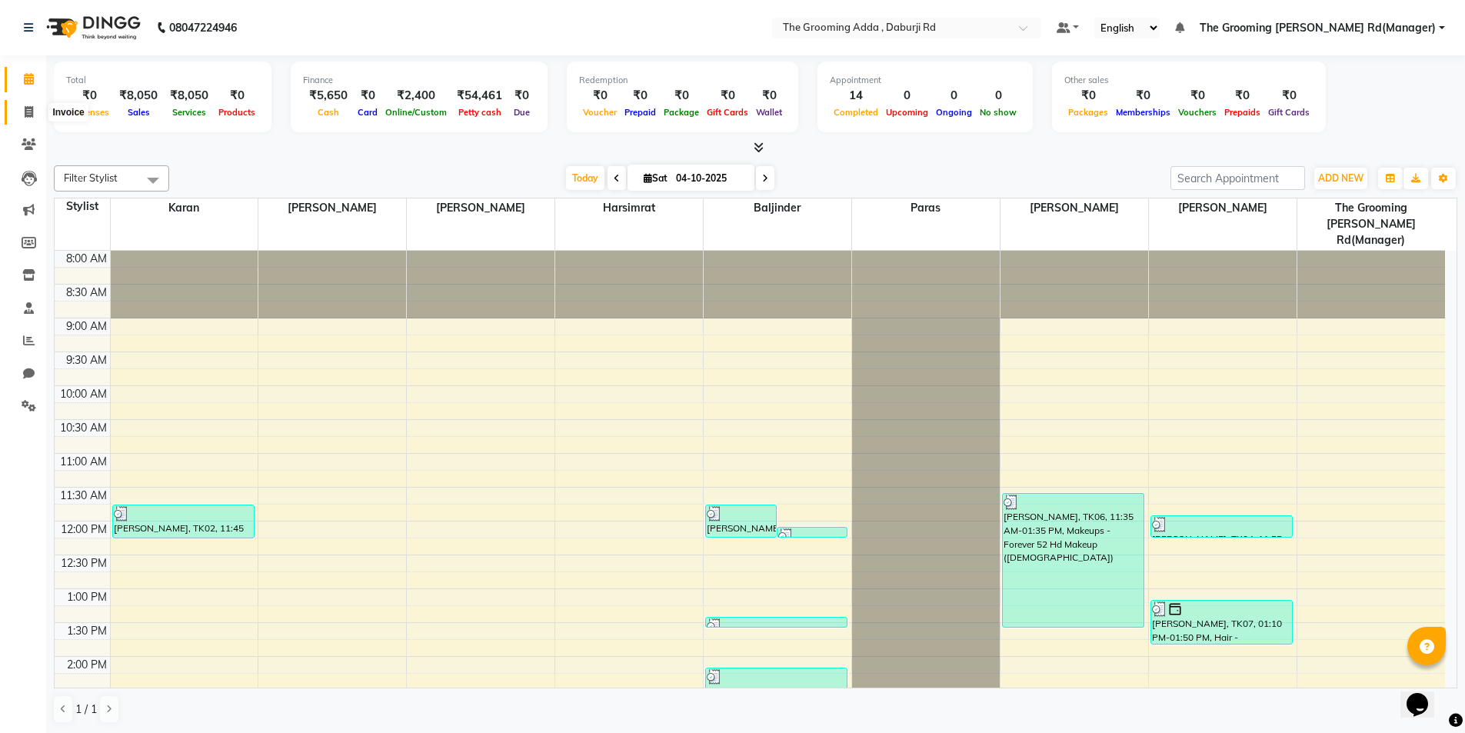
click at [30, 112] on icon at bounding box center [29, 112] width 8 height 12
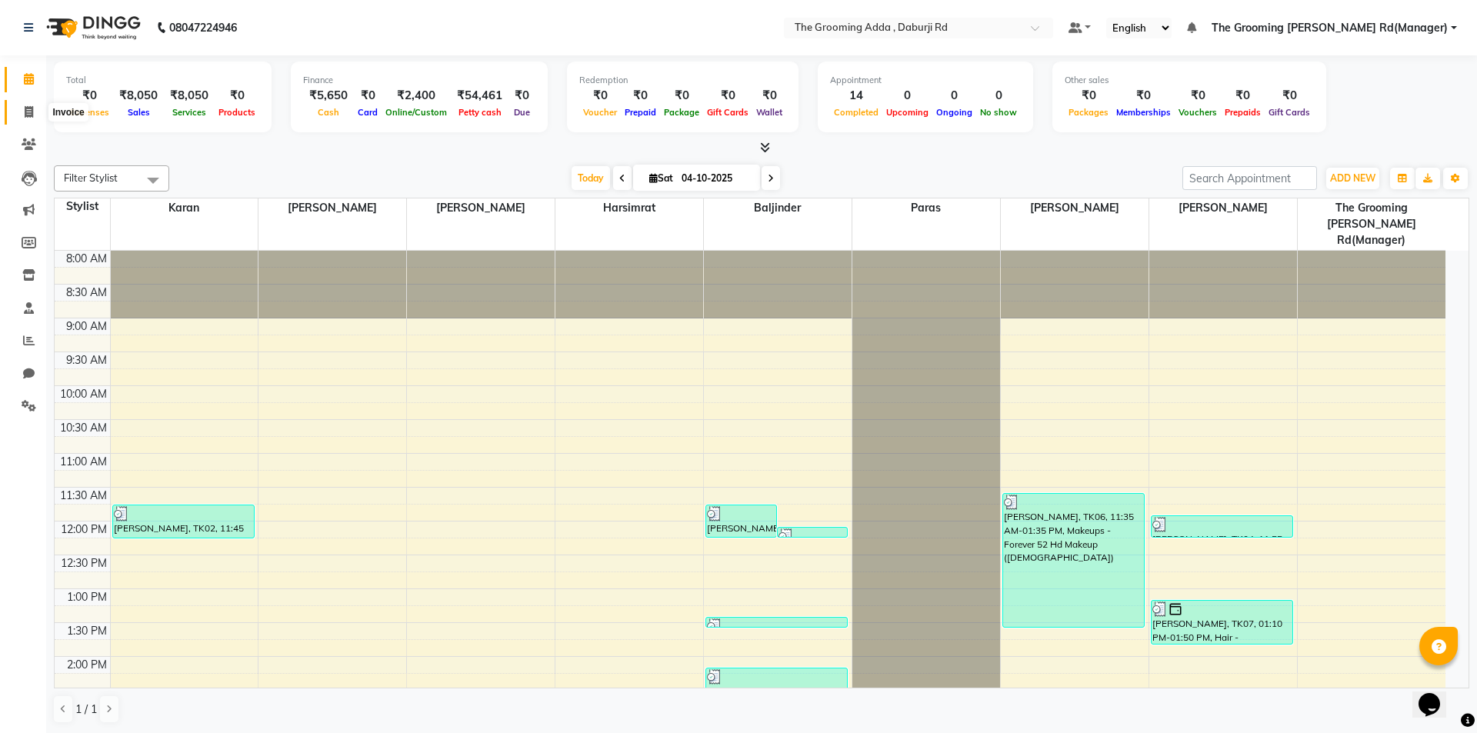
select select "service"
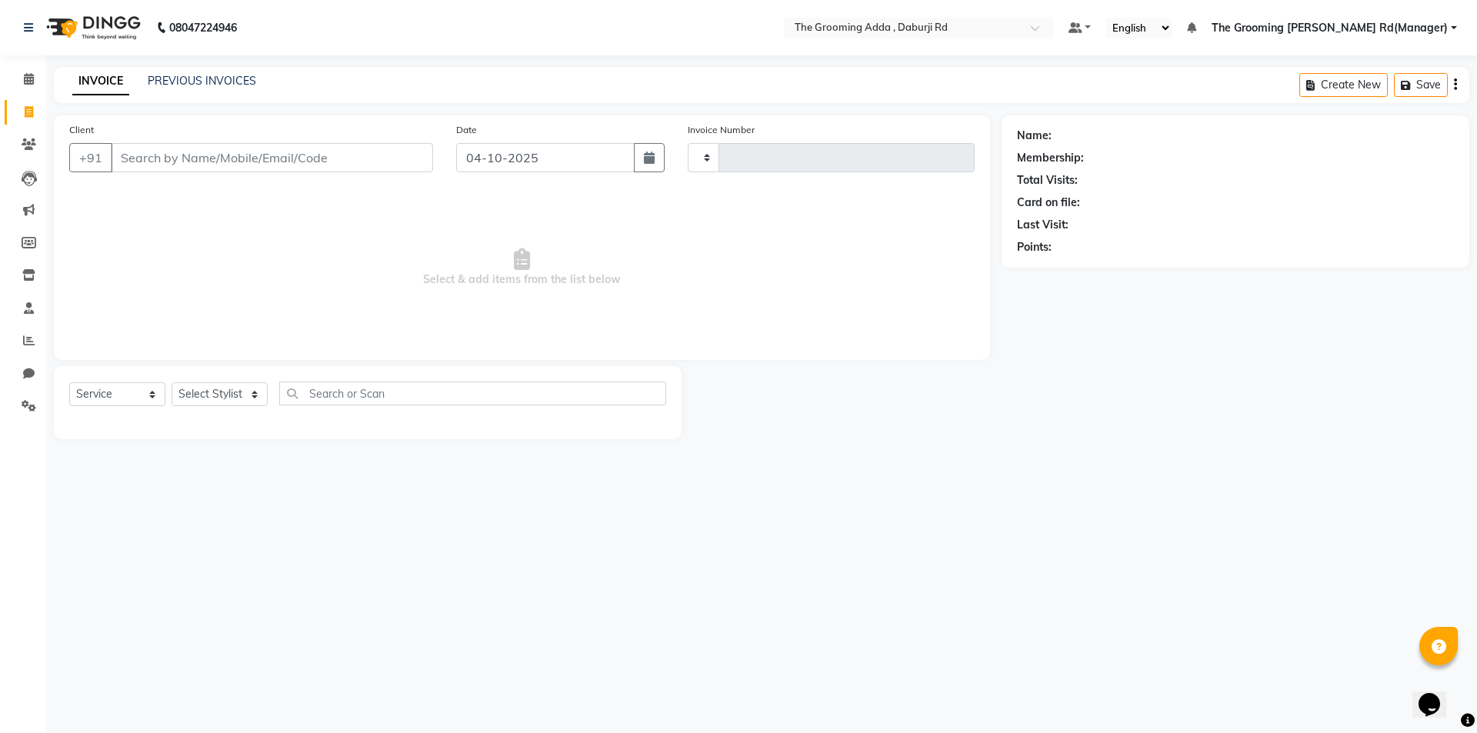
type input "2501"
select select "8001"
click at [152, 148] on input "Client" at bounding box center [272, 157] width 322 height 29
type input "8729000978"
select select "1: Object"
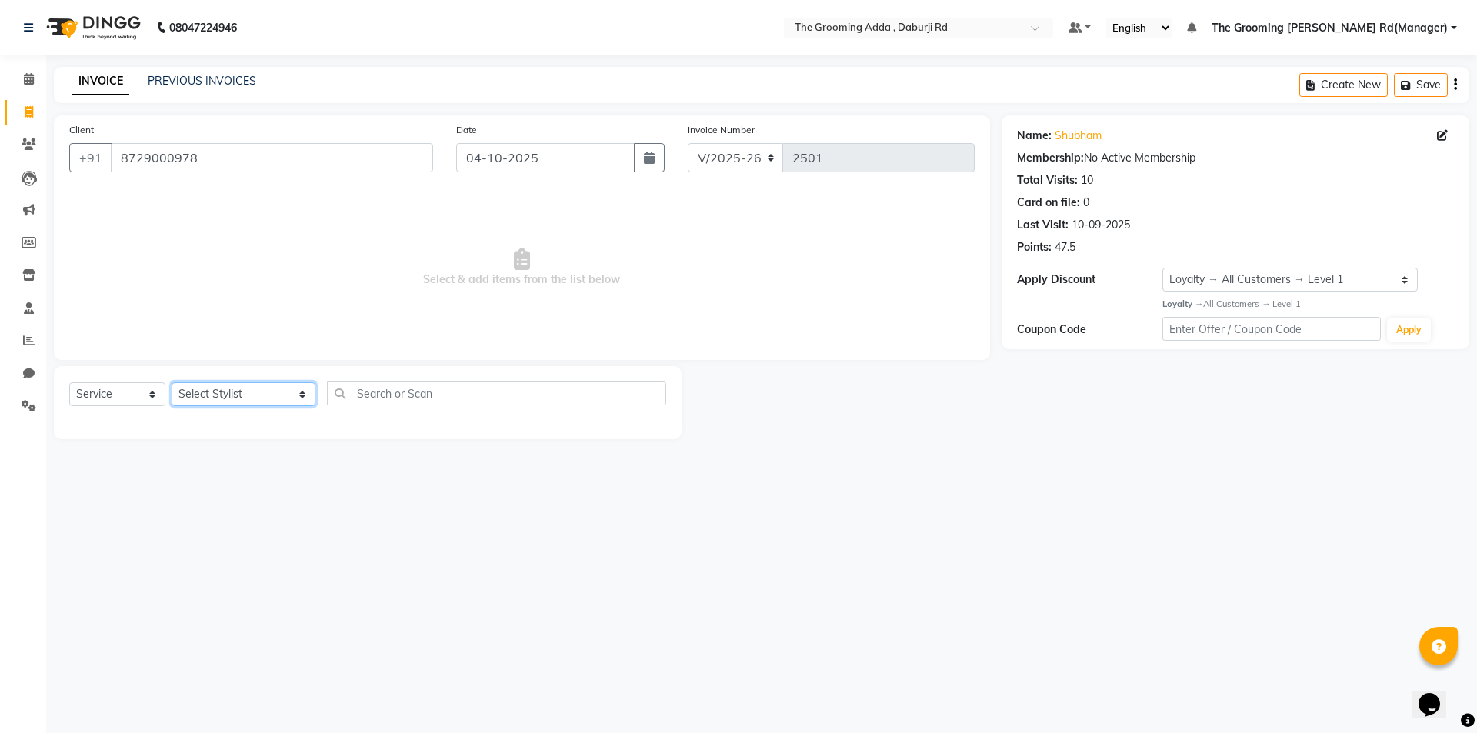
click at [221, 389] on select "Select Stylist [PERSON_NAME] [PERSON_NAME] [PERSON_NAME] [PERSON_NAME] [PERSON_…" at bounding box center [244, 394] width 144 height 24
select select "79351"
click at [172, 382] on select "Select Stylist [PERSON_NAME] [PERSON_NAME] [PERSON_NAME] [PERSON_NAME] [PERSON_…" at bounding box center [244, 394] width 144 height 24
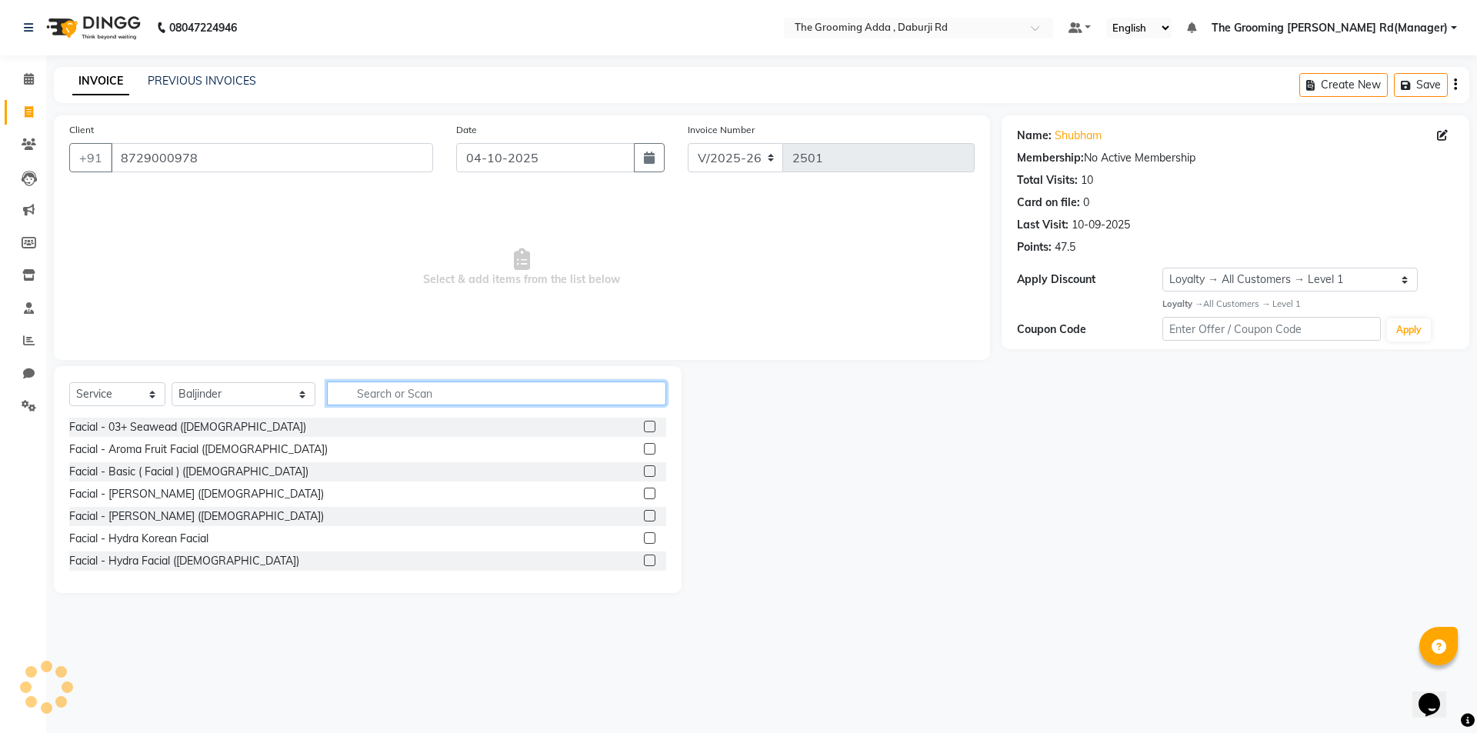
click at [350, 395] on input "text" at bounding box center [496, 393] width 339 height 24
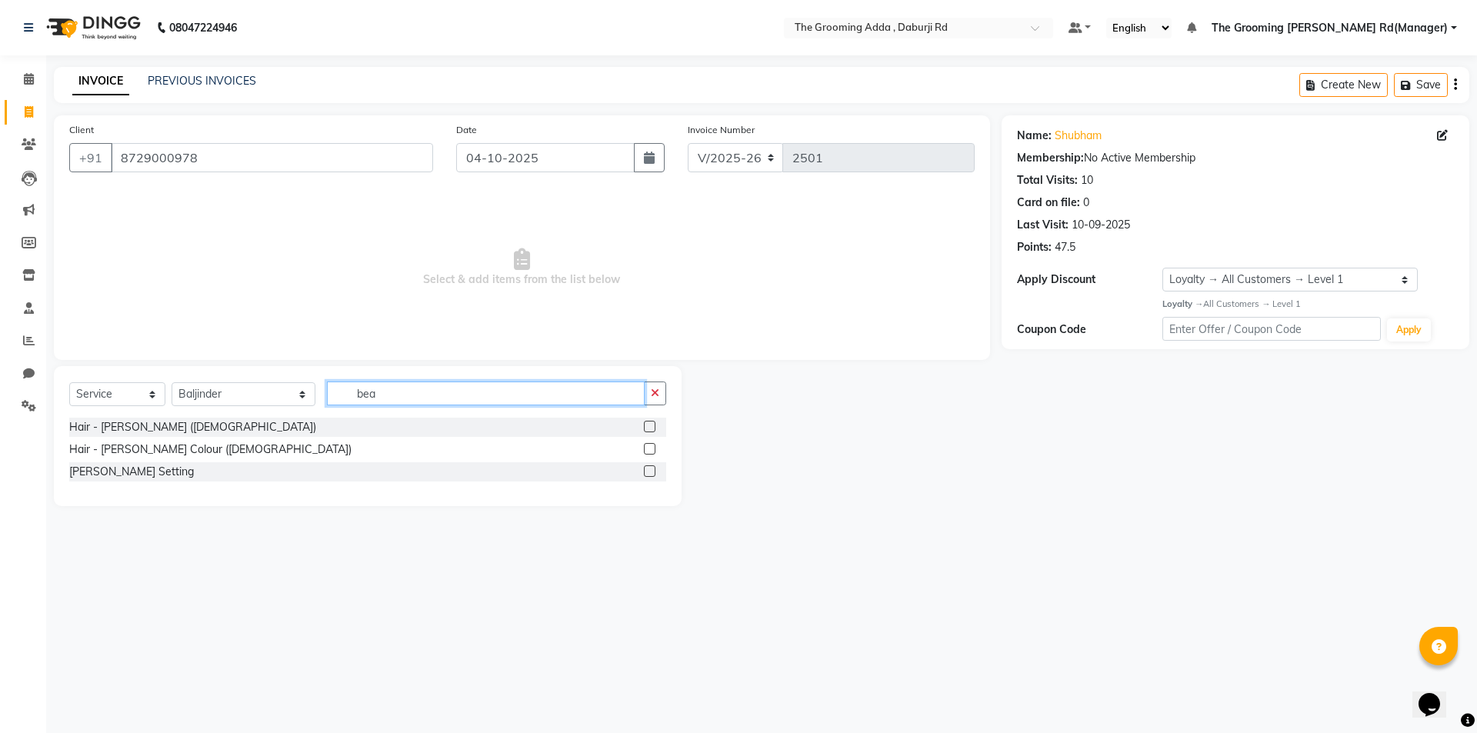
type input "bea"
click at [655, 425] on label at bounding box center [650, 427] width 12 height 12
click at [654, 425] on input "checkbox" at bounding box center [649, 427] width 10 height 10
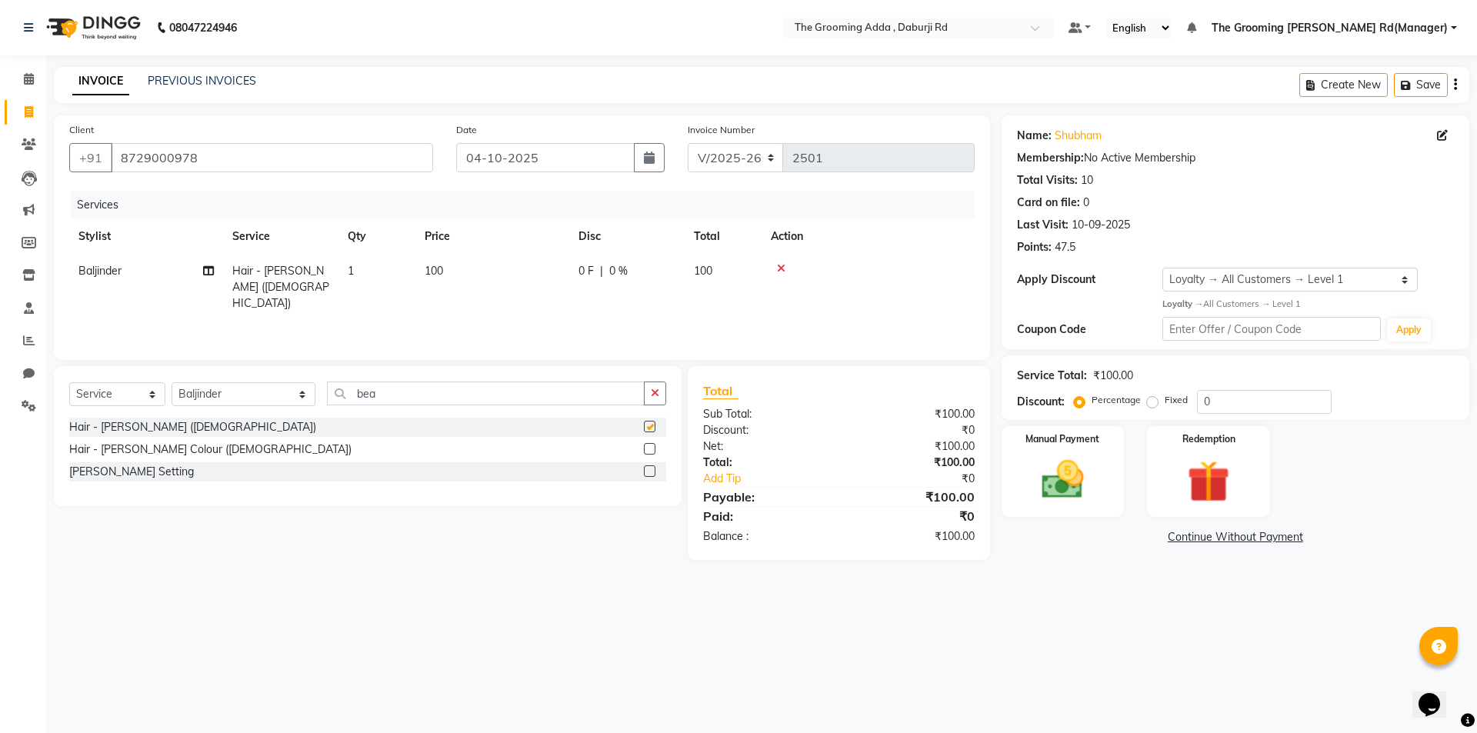
checkbox input "false"
